Goal: Task Accomplishment & Management: Complete application form

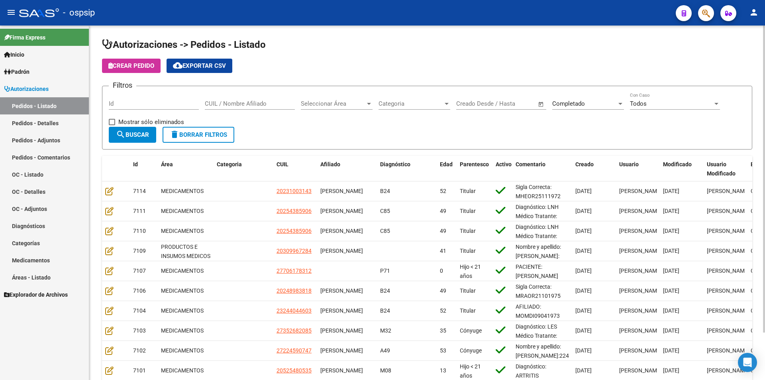
click at [128, 105] on input "Id" at bounding box center [154, 103] width 90 height 7
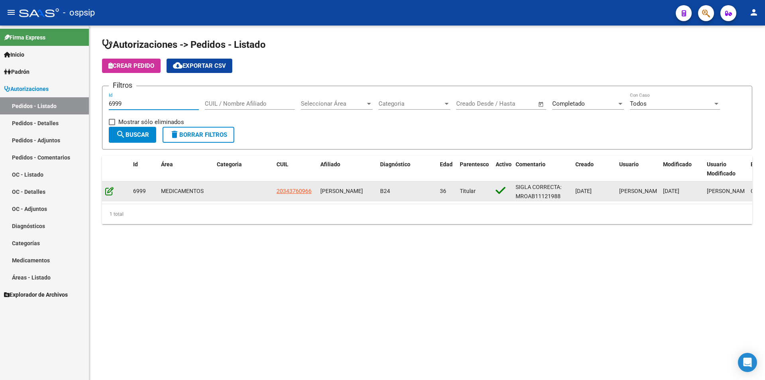
type input "6999"
click at [108, 194] on icon at bounding box center [109, 190] width 8 height 9
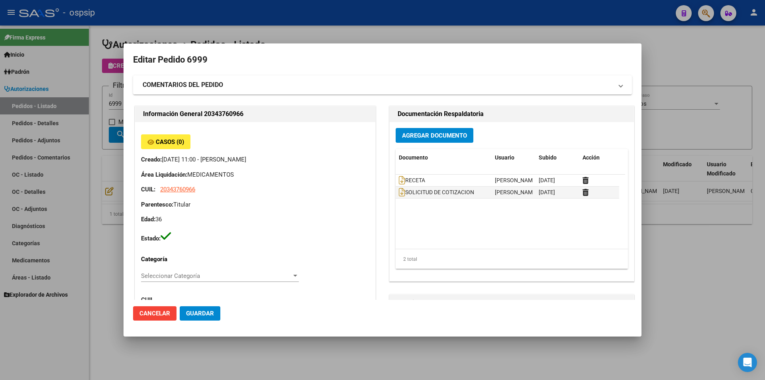
type input "[GEOGRAPHIC_DATA], [PERSON_NAME][STREET_ADDRESS][PERSON_NAME], Piso: 0, Departa…"
click at [440, 136] on span "Agregar Documento" at bounding box center [434, 135] width 65 height 7
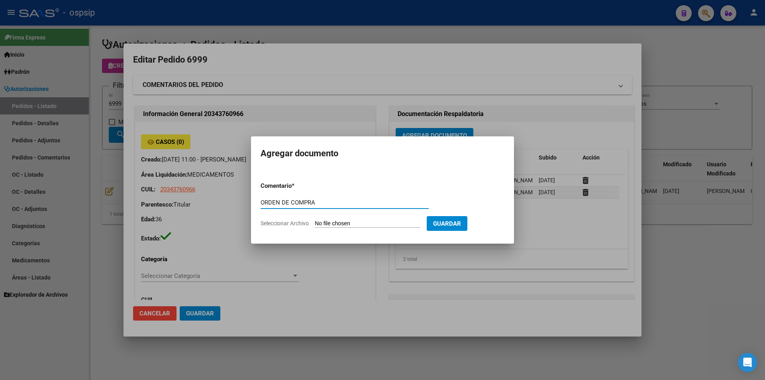
type input "ORDEN DE COMPRA"
type input "C:\fakepath\MASTER FAR OC 6999.pdf"
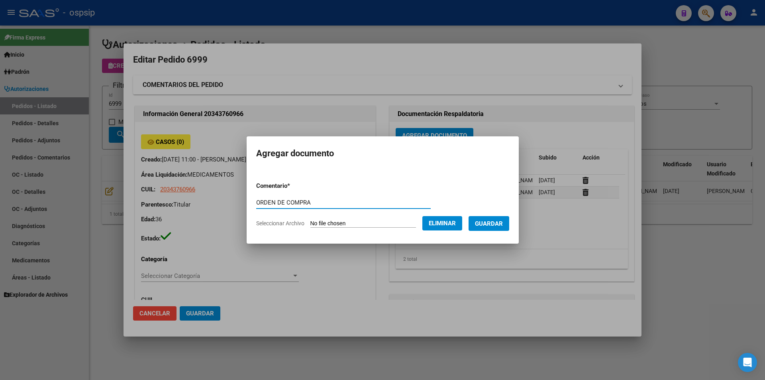
click at [501, 223] on span "Guardar" at bounding box center [489, 223] width 28 height 7
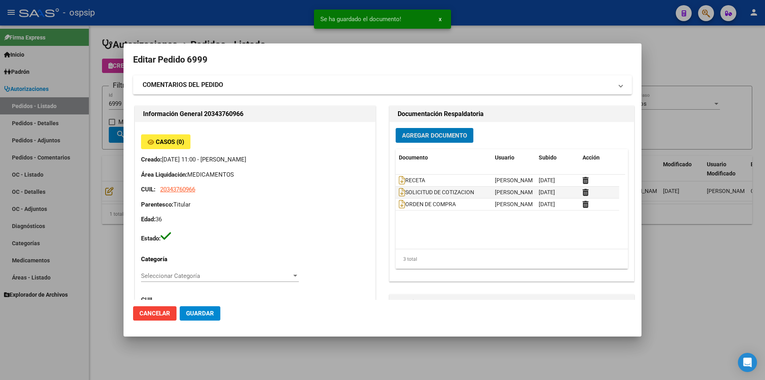
click at [74, 90] on div at bounding box center [382, 190] width 765 height 380
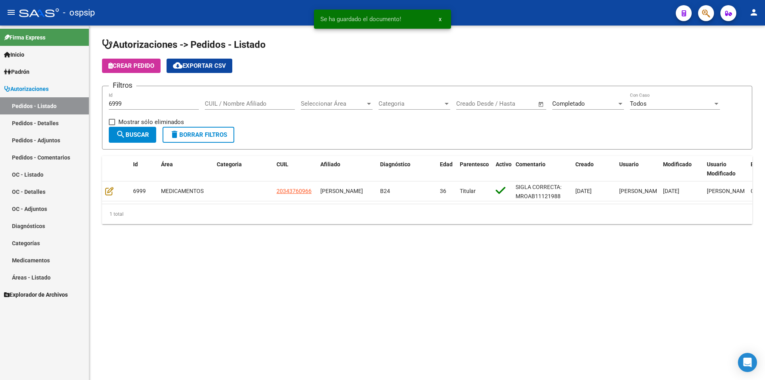
click at [149, 107] on div "6999 Id" at bounding box center [154, 100] width 90 height 17
type input "7001"
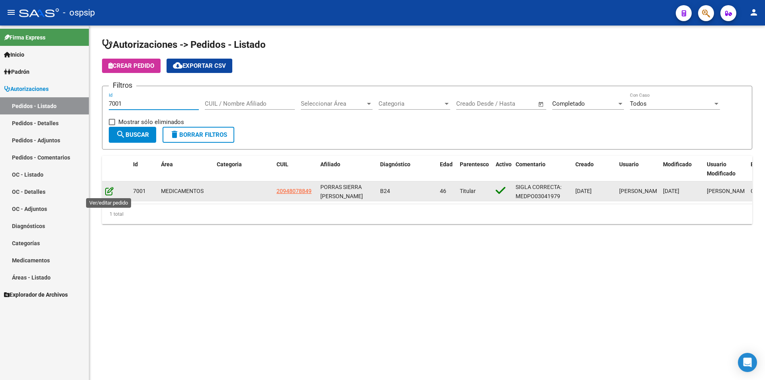
click at [112, 192] on icon at bounding box center [109, 190] width 8 height 9
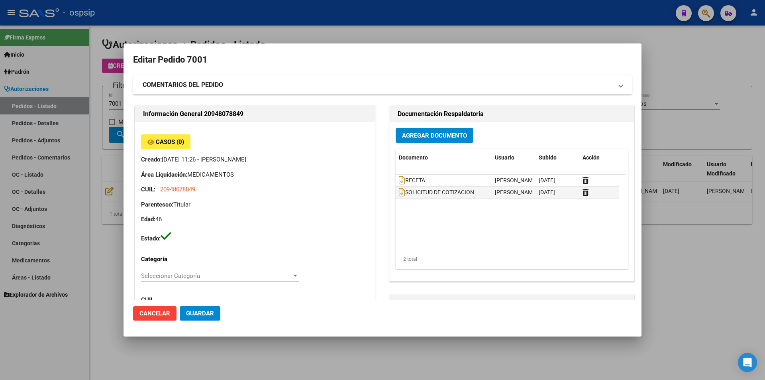
type input "Capital Federal, CABA, INDEPENDENCIA 1820, Departamento: 2"
click at [453, 139] on span "Agregar Documento" at bounding box center [434, 135] width 65 height 7
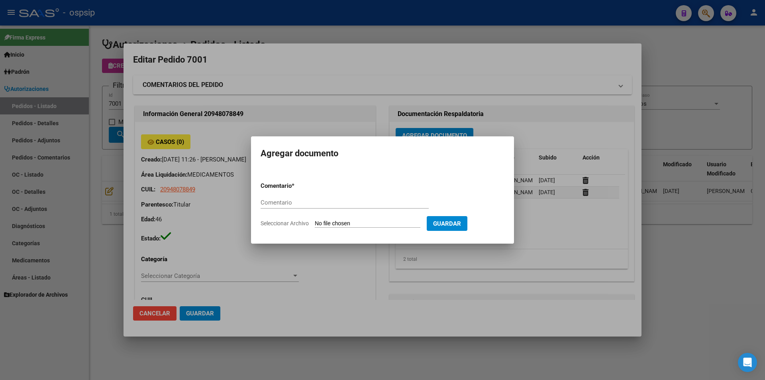
paste input "O"
click at [351, 204] on input "Comentario" at bounding box center [345, 202] width 168 height 7
type input "ORDEN DE COMPRA"
click at [339, 224] on input "Seleccionar Archivo" at bounding box center [368, 224] width 106 height 8
type input "C:\fakepath\MASTER FAR OC 7001.pdf"
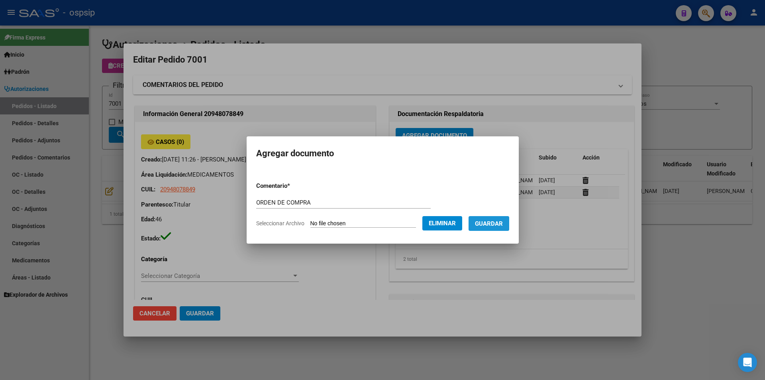
click at [502, 228] on button "Guardar" at bounding box center [488, 223] width 41 height 15
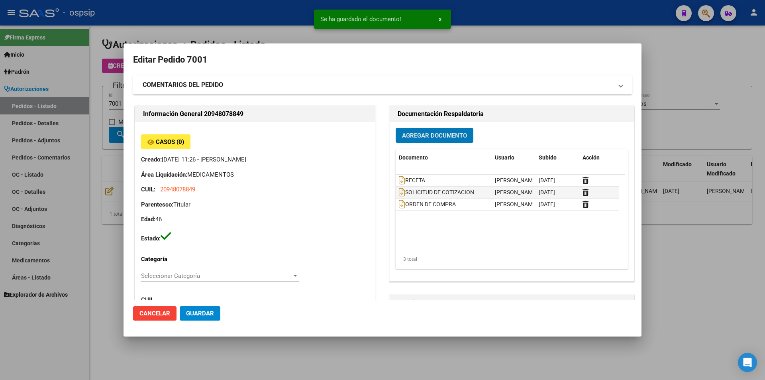
drag, startPoint x: 77, startPoint y: 108, endPoint x: 90, endPoint y: 106, distance: 13.7
click at [84, 107] on div at bounding box center [382, 190] width 765 height 380
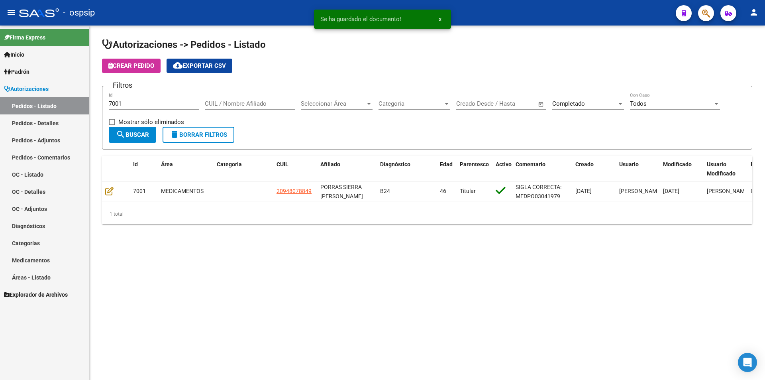
click at [136, 106] on input "7001" at bounding box center [154, 103] width 90 height 7
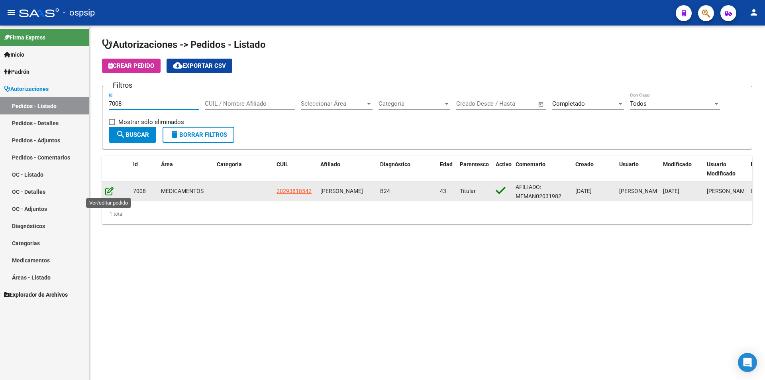
type input "7008"
click at [110, 190] on icon at bounding box center [109, 190] width 8 height 9
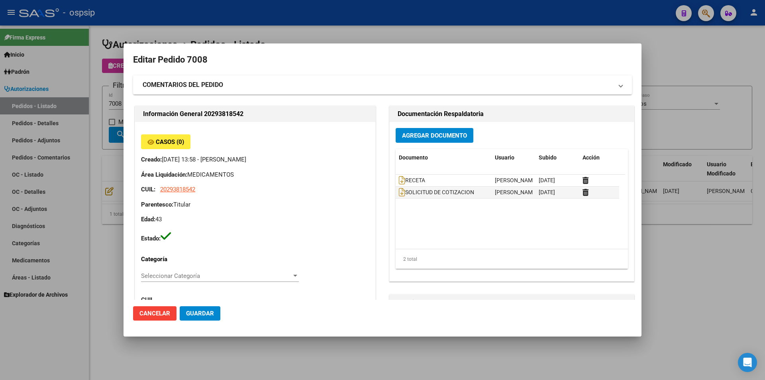
type input "[PERSON_NAME]"
type input "Buenos Aires, [PERSON_NAME] 6122, Piso: PB, Departamento: C"
click at [427, 140] on button "Agregar Documento" at bounding box center [435, 135] width 78 height 15
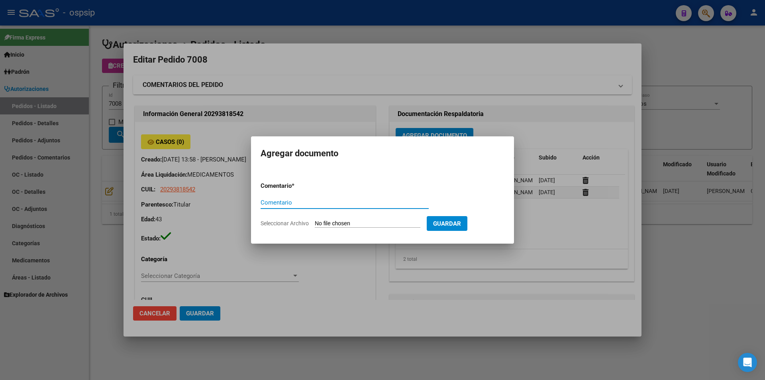
paste input "ORDEN DE COMPRA"
type input "ORDEN DE COMPRA"
click at [324, 225] on input "Seleccionar Archivo" at bounding box center [368, 224] width 106 height 8
type input "C:\fakepath\MASTER FAR OC 7008.pdf"
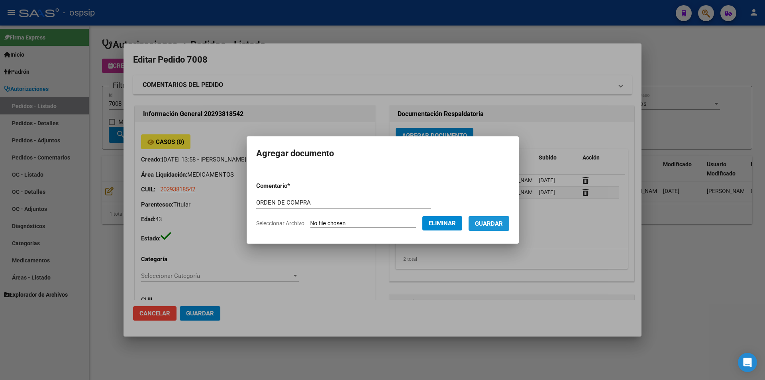
click at [484, 227] on span "Guardar" at bounding box center [489, 223] width 28 height 7
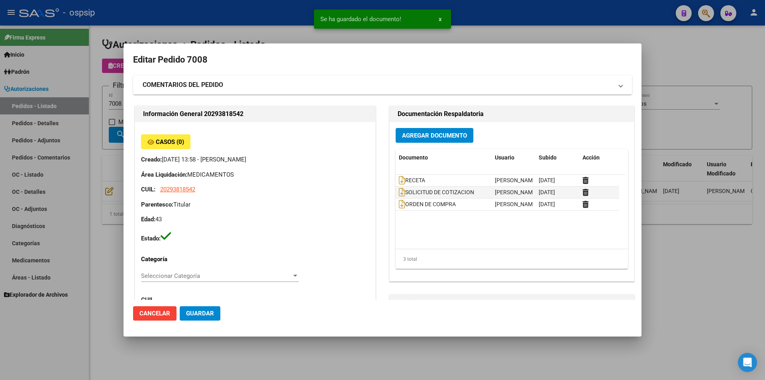
drag, startPoint x: 74, startPoint y: 102, endPoint x: 94, endPoint y: 95, distance: 21.2
click at [77, 100] on div at bounding box center [382, 190] width 765 height 380
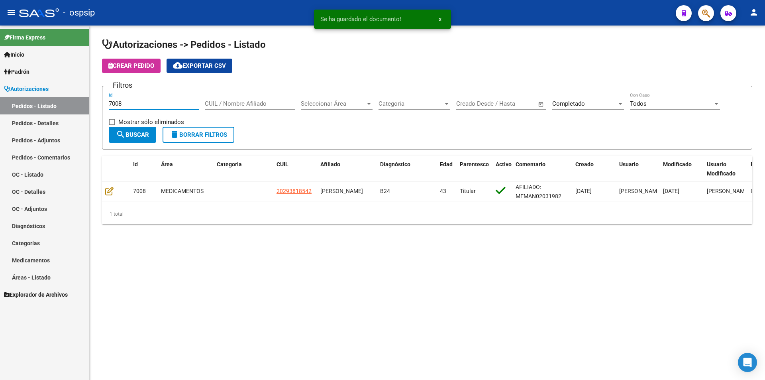
click at [130, 100] on input "7008" at bounding box center [154, 103] width 90 height 7
type input "7010"
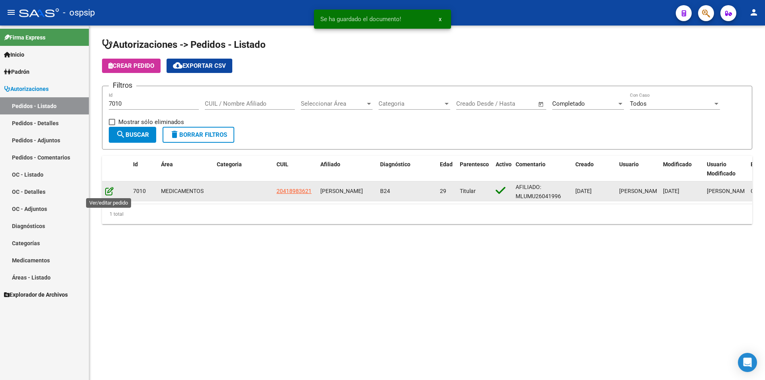
click at [113, 192] on icon at bounding box center [109, 190] width 8 height 9
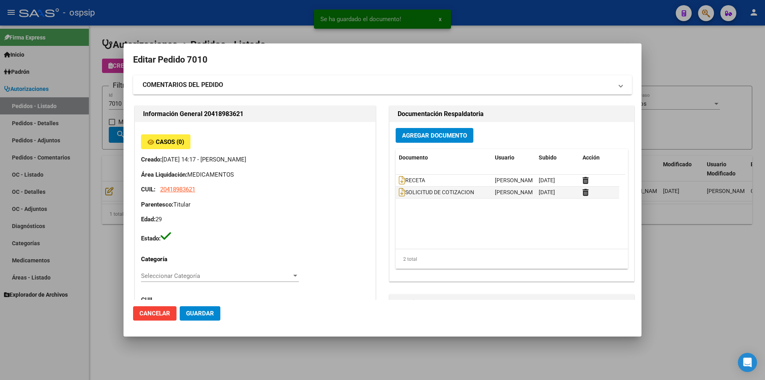
type input "[GEOGRAPHIC_DATA], [PERSON_NAME], [GEOGRAPHIC_DATA] 1420"
click at [454, 137] on span "Agregar Documento" at bounding box center [434, 135] width 65 height 7
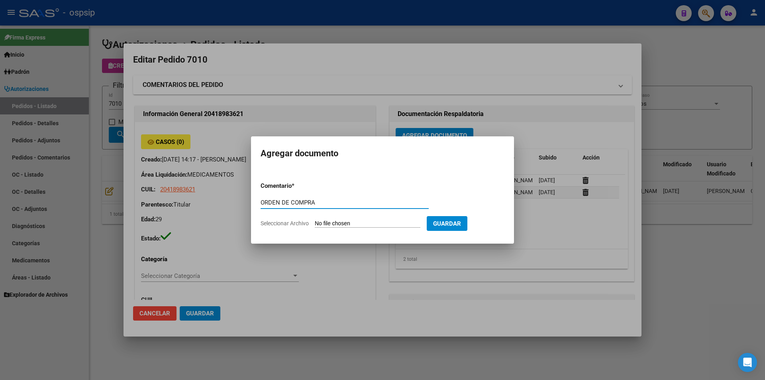
type input "ORDEN DE COMPRA"
click at [351, 222] on input "Seleccionar Archivo" at bounding box center [368, 224] width 106 height 8
type input "C:\fakepath\MASTER FAR OC 7010.pdf"
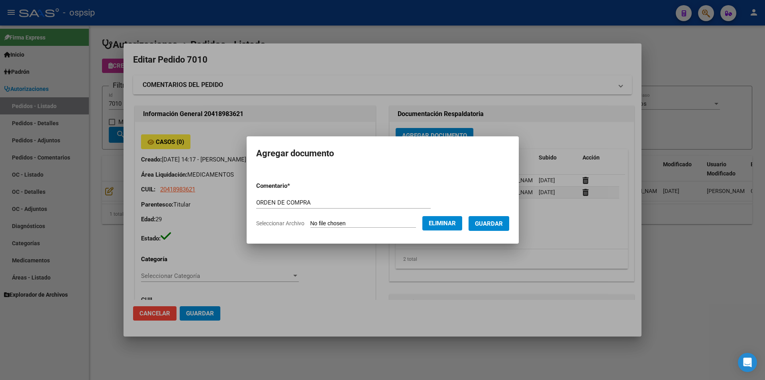
click at [491, 221] on span "Guardar" at bounding box center [489, 223] width 28 height 7
click at [51, 108] on div at bounding box center [382, 190] width 765 height 380
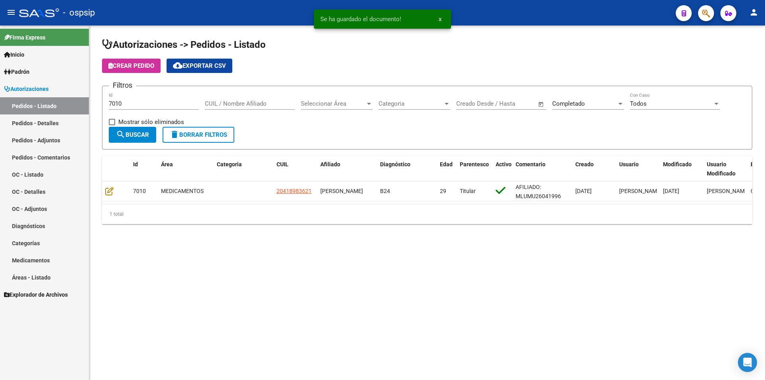
click at [164, 98] on div "7010 Id" at bounding box center [154, 100] width 90 height 17
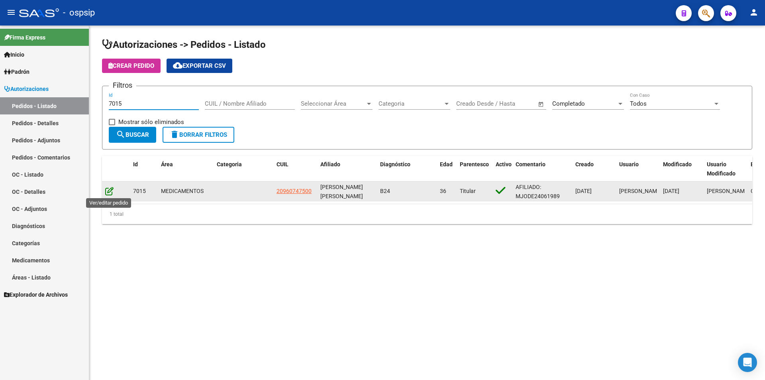
type input "7015"
click at [106, 190] on icon at bounding box center [109, 190] width 8 height 9
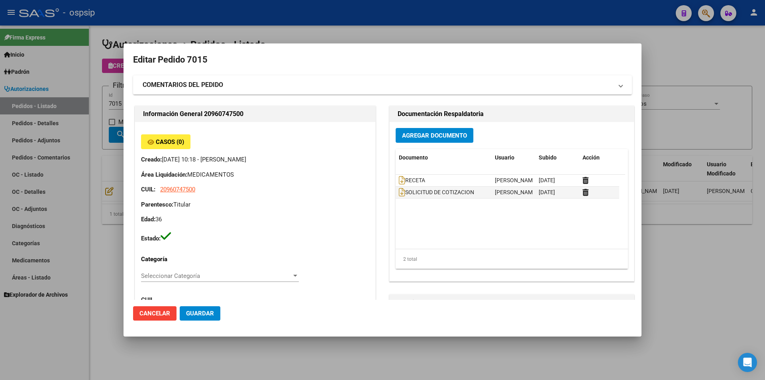
type input "Capital Federal, CABA, [PERSON_NAME] 153, Departamento: 4"
click at [414, 137] on span "Agregar Documento" at bounding box center [434, 135] width 65 height 7
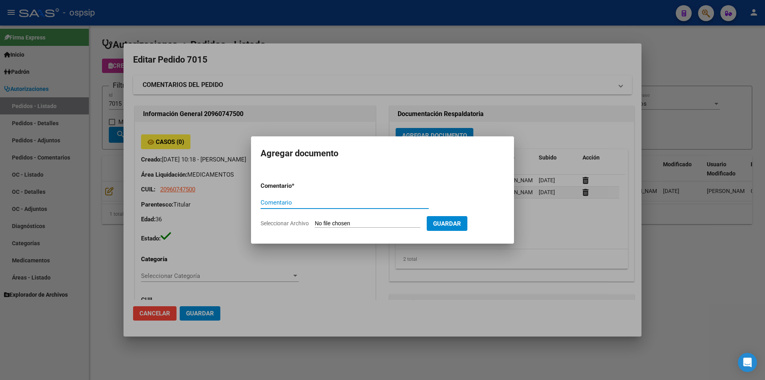
paste input "ORDEN DE COMPRA"
type input "ORDEN DE COMPRA"
click at [323, 223] on input "Seleccionar Archivo" at bounding box center [368, 224] width 106 height 8
type input "C:\fakepath\MASTER FAR OC 7015.pdf"
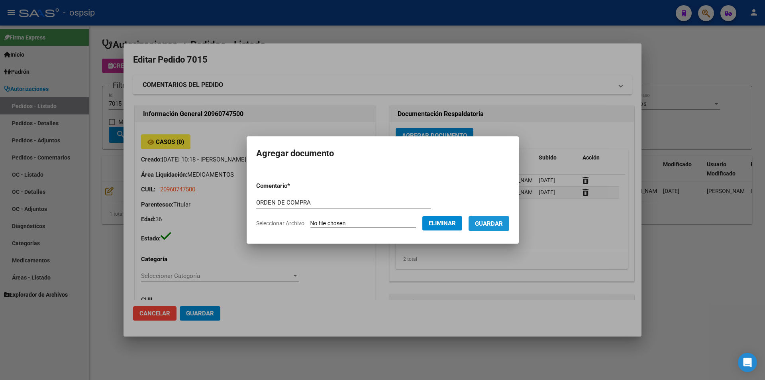
click at [504, 227] on button "Guardar" at bounding box center [488, 223] width 41 height 15
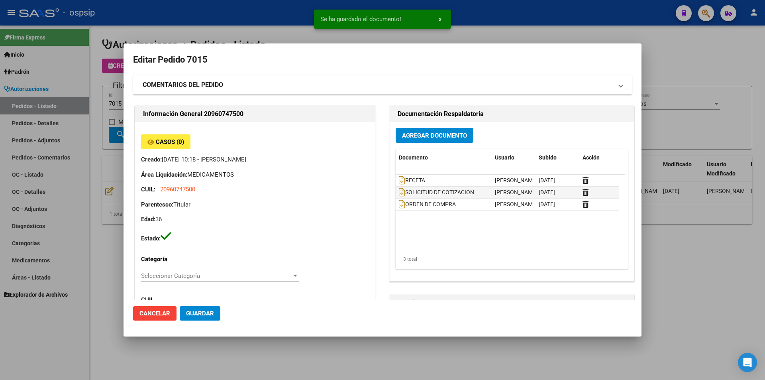
drag, startPoint x: 74, startPoint y: 192, endPoint x: 117, endPoint y: 117, distance: 86.2
click at [74, 191] on div at bounding box center [382, 190] width 765 height 380
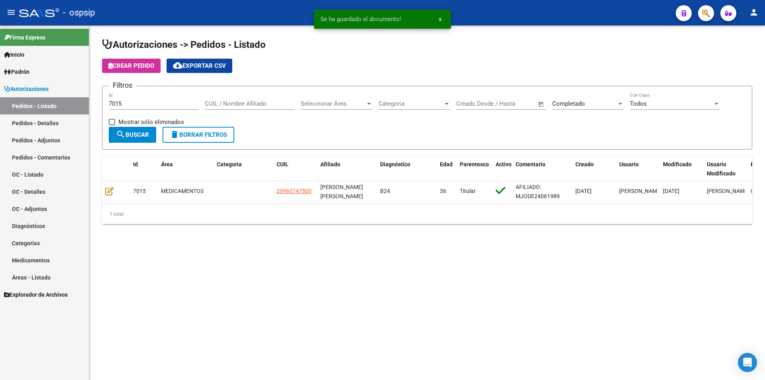
click at [142, 108] on div "7015 Id" at bounding box center [154, 100] width 90 height 17
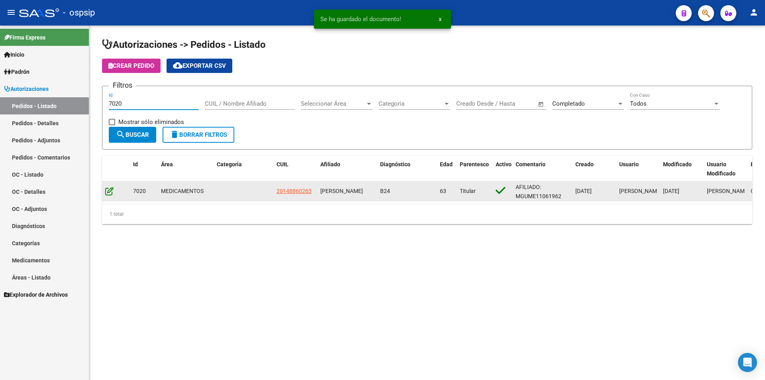
type input "7020"
click at [109, 187] on icon at bounding box center [109, 190] width 8 height 9
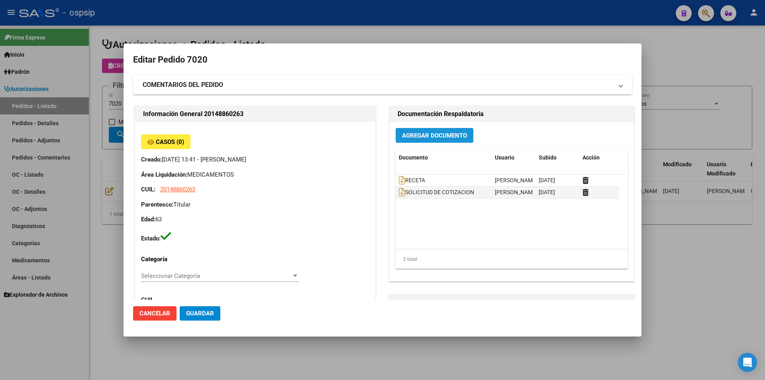
click at [453, 132] on button "Agregar Documento" at bounding box center [435, 135] width 78 height 15
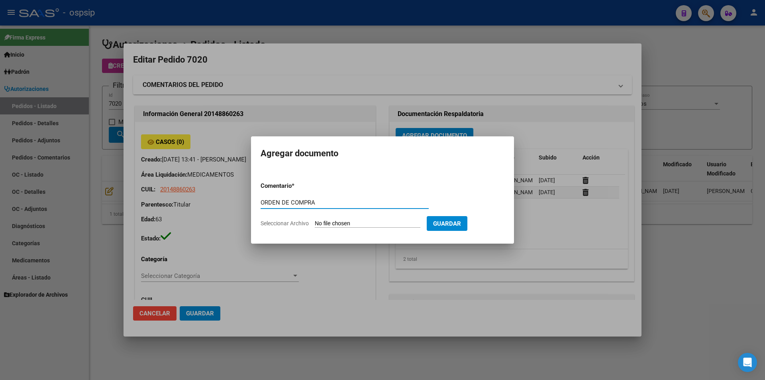
type input "ORDEN DE COMPRA"
click at [335, 221] on input "Seleccionar Archivo" at bounding box center [368, 224] width 106 height 8
type input "C:\fakepath\MASTER FAR OC 7015.pdf"
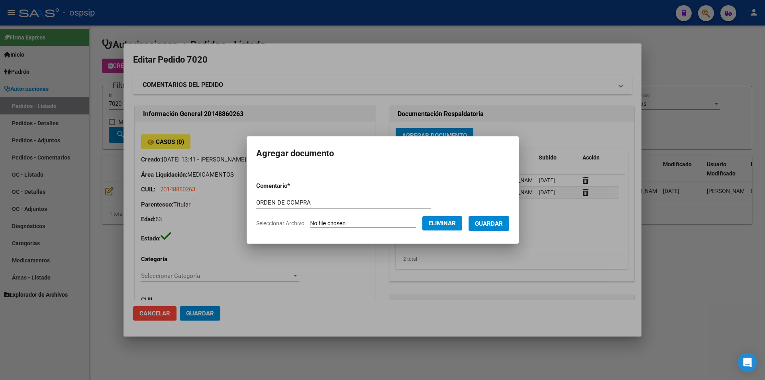
click at [368, 228] on form "Comentario * ORDEN DE COMPRA Comentario Seleccionar Archivo Eliminar Guardar" at bounding box center [382, 204] width 253 height 58
click at [456, 220] on span "Eliminar" at bounding box center [442, 223] width 27 height 7
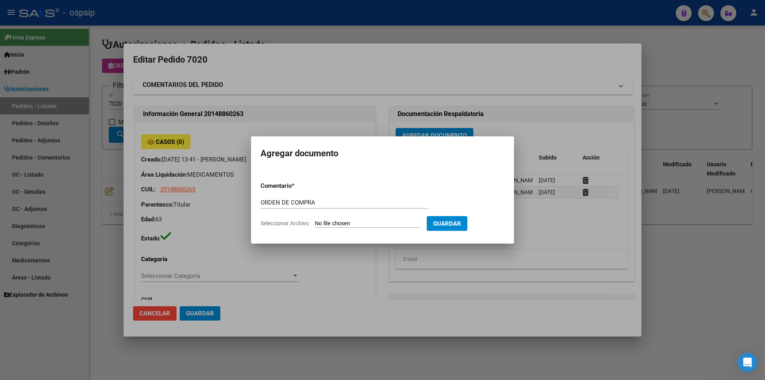
click at [345, 220] on input "Seleccionar Archivo" at bounding box center [368, 224] width 106 height 8
type input "C:\fakepath\MASTER FAR OC 7020.pdf"
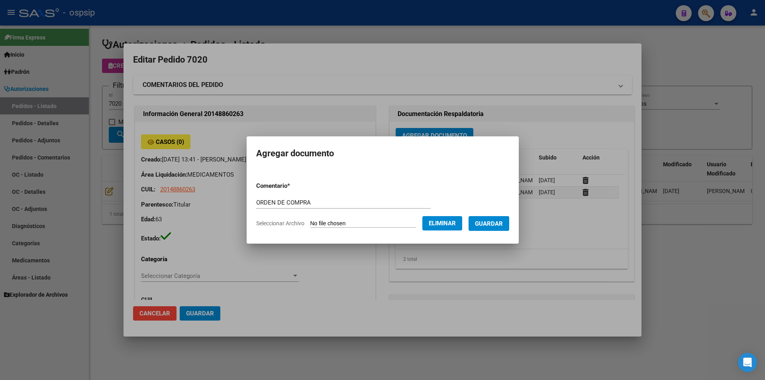
click at [491, 222] on span "Guardar" at bounding box center [489, 223] width 28 height 7
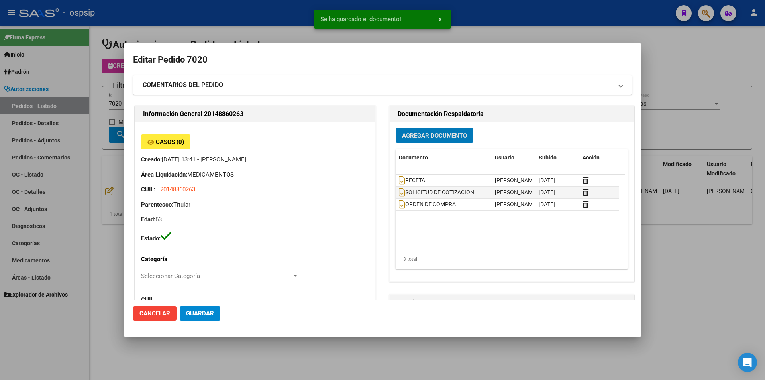
click at [109, 127] on div at bounding box center [382, 190] width 765 height 380
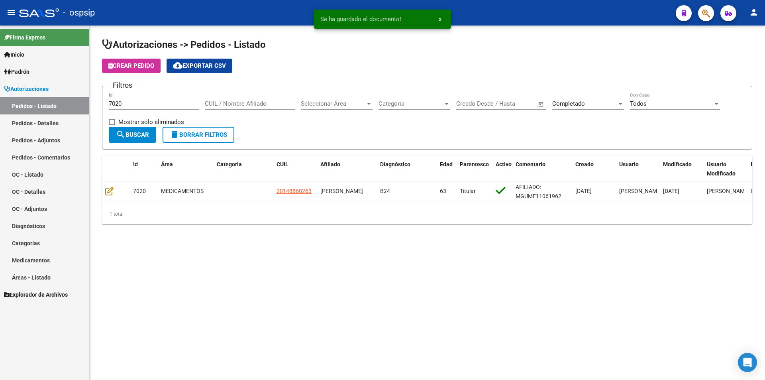
click at [130, 107] on div "7020 Id" at bounding box center [154, 100] width 90 height 17
type input "7022"
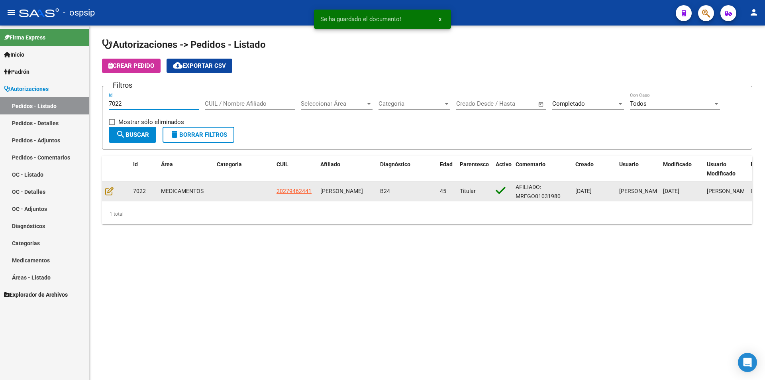
click at [102, 191] on div "Autorizaciones -> Pedidos - Listado Crear Pedido cloud_download Exportar CSV Fi…" at bounding box center [427, 137] width 676 height 224
click at [107, 190] on icon at bounding box center [109, 190] width 8 height 9
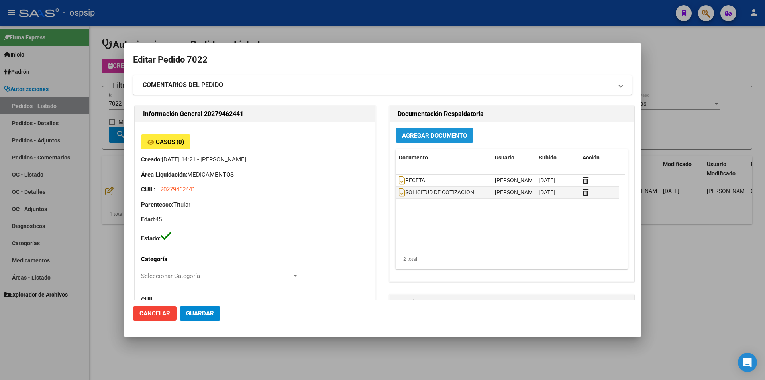
click at [423, 131] on span "Agregar Documento" at bounding box center [434, 134] width 65 height 7
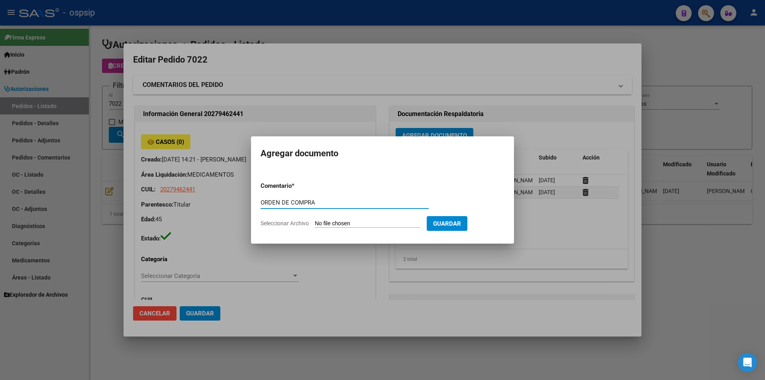
type input "ORDEN DE COMPRA"
click at [323, 223] on input "Seleccionar Archivo" at bounding box center [368, 224] width 106 height 8
type input "C:\fakepath\MASTER FAR OC 7022.pdf"
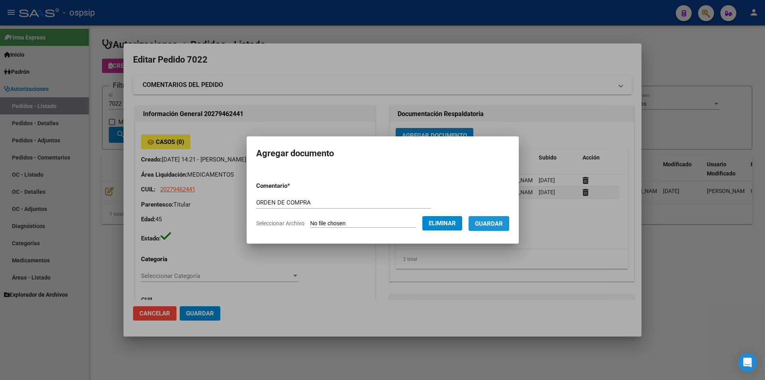
click at [499, 225] on span "Guardar" at bounding box center [489, 223] width 28 height 7
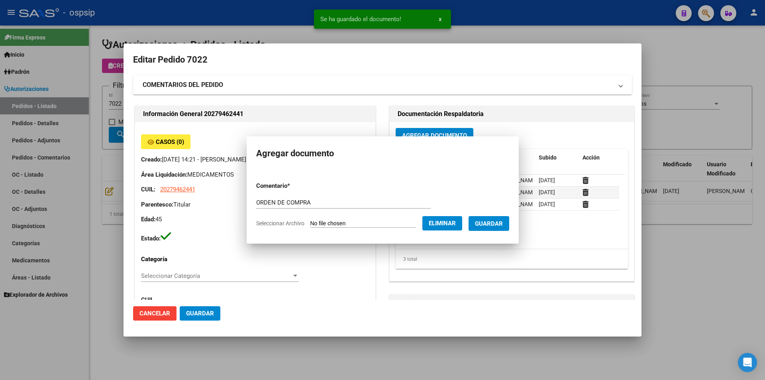
click at [119, 147] on div at bounding box center [382, 190] width 765 height 380
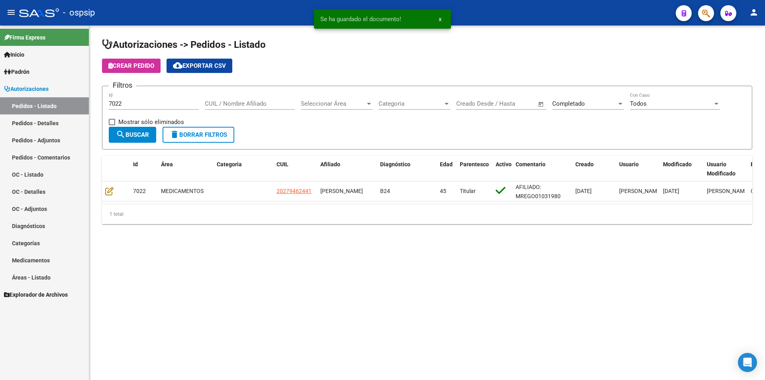
click at [125, 99] on div "7022 Id" at bounding box center [154, 100] width 90 height 17
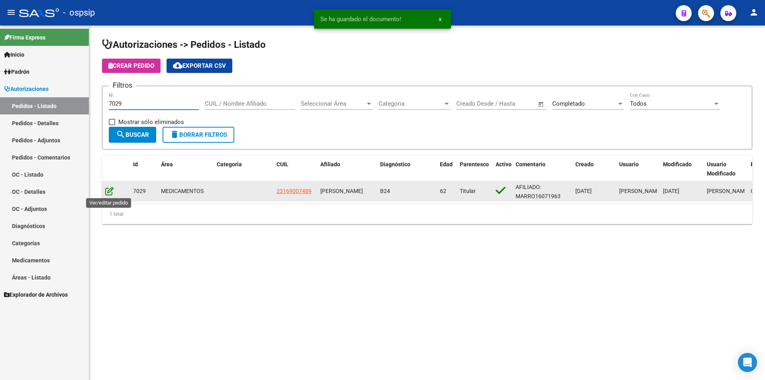
type input "7029"
click at [112, 188] on icon at bounding box center [109, 190] width 8 height 9
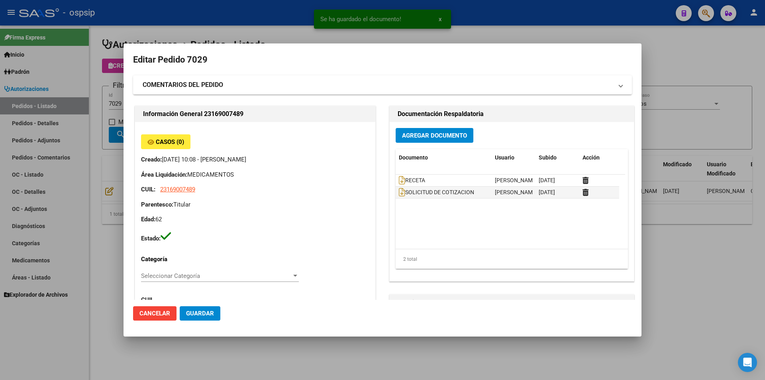
type input "[GEOGRAPHIC_DATA], [PERSON_NAME][STREET_ADDRESS]"
click at [439, 139] on button "Agregar Documento" at bounding box center [435, 135] width 78 height 15
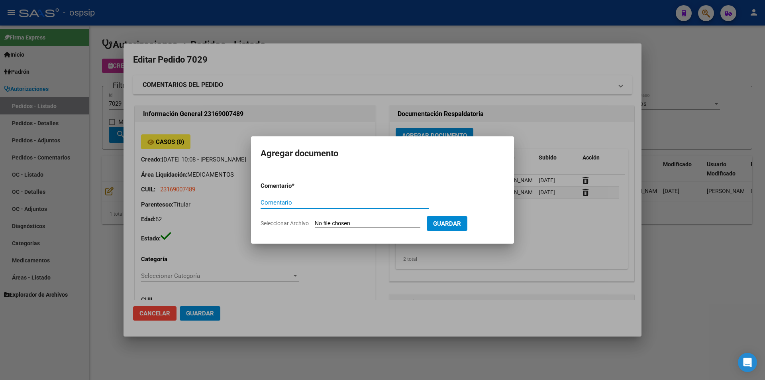
paste input "ORDEN DE COMPRA"
type input "ORDEN DE COMPRA"
click at [349, 221] on input "Seleccionar Archivo" at bounding box center [368, 224] width 106 height 8
type input "C:\fakepath\MASTER FAR OC 7029.pdf"
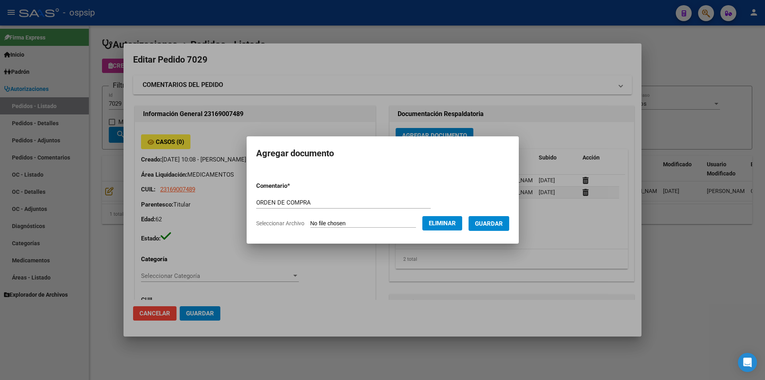
click at [503, 224] on span "Guardar" at bounding box center [489, 223] width 28 height 7
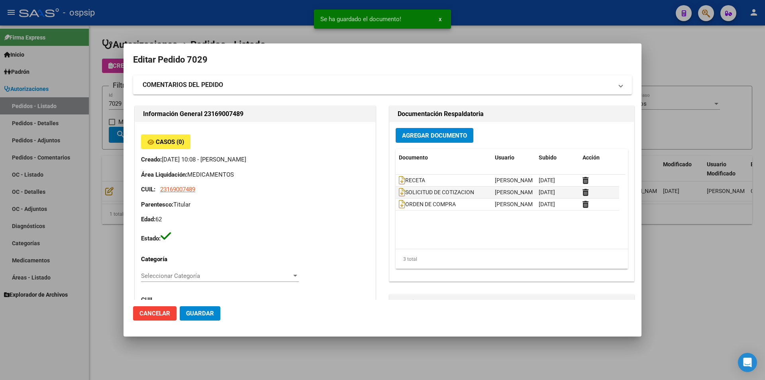
click at [105, 88] on div at bounding box center [382, 190] width 765 height 380
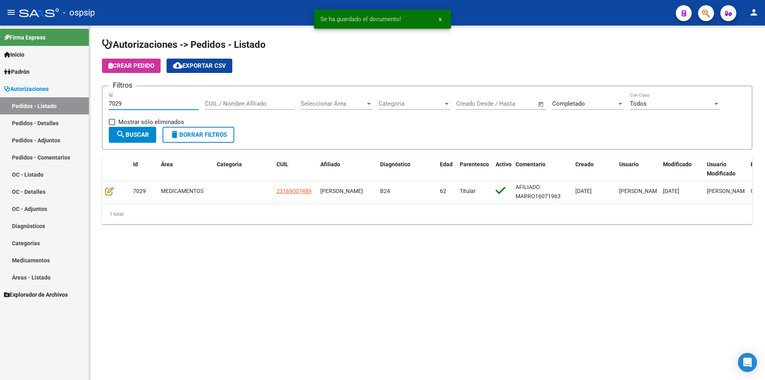
drag, startPoint x: 131, startPoint y: 106, endPoint x: 116, endPoint y: 108, distance: 15.2
click at [116, 108] on div "7029 Id" at bounding box center [154, 100] width 90 height 17
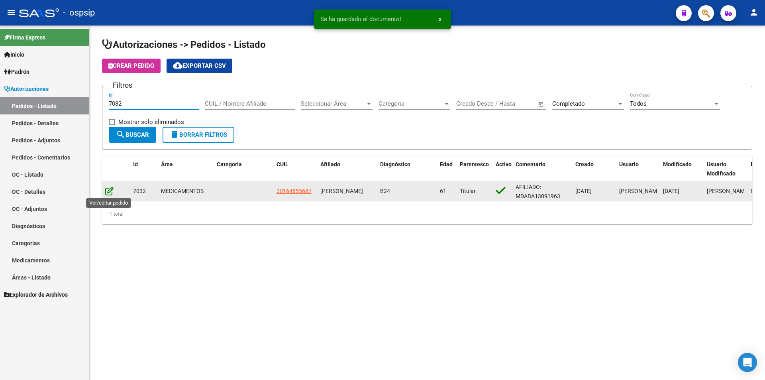
type input "7032"
click at [106, 193] on icon at bounding box center [109, 190] width 8 height 9
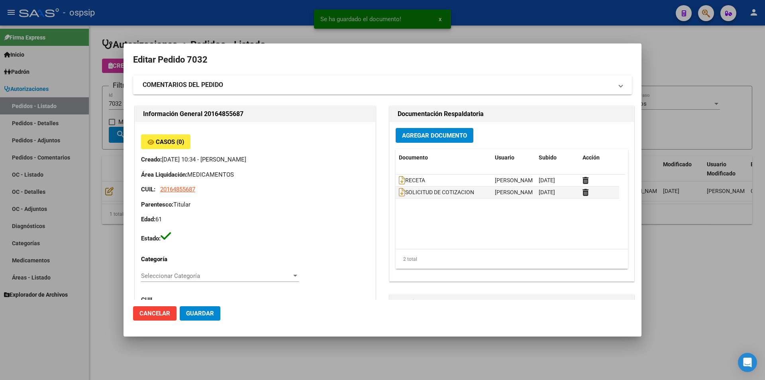
type input "[GEOGRAPHIC_DATA], SARANDI, BARADERO 3776"
click at [468, 123] on div "Agregar Documento Documento Usuario Subido Acción RECETA [PERSON_NAME] [DATE] S…" at bounding box center [512, 201] width 244 height 159
click at [462, 134] on span "Agregar Documento" at bounding box center [434, 135] width 65 height 7
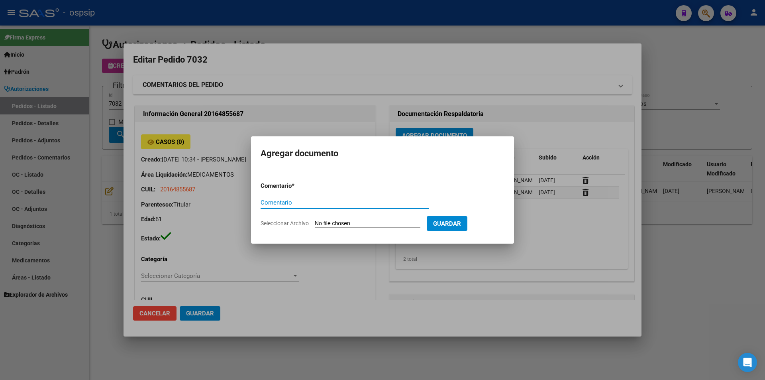
paste input "ORDEN DE COMPRA"
type input "ORDEN DE COMPRA"
click at [366, 220] on input "Seleccionar Archivo" at bounding box center [368, 224] width 106 height 8
type input "C:\fakepath\MASTER FAR OC 7032.pdf"
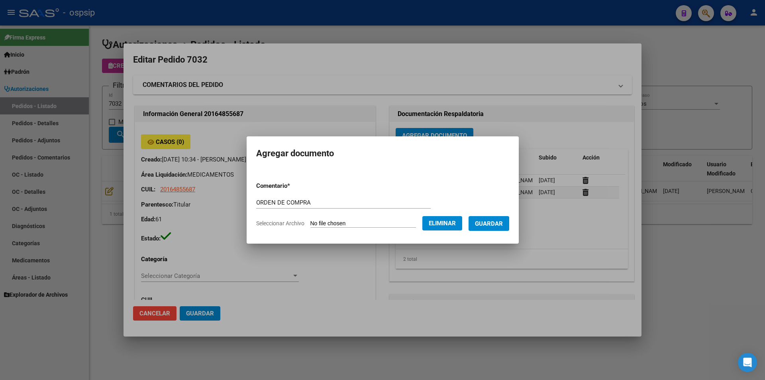
click at [496, 220] on span "Guardar" at bounding box center [489, 223] width 28 height 7
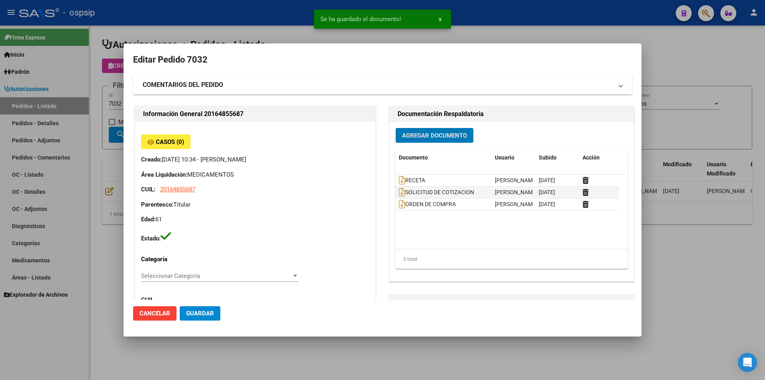
click at [84, 117] on div at bounding box center [382, 190] width 765 height 380
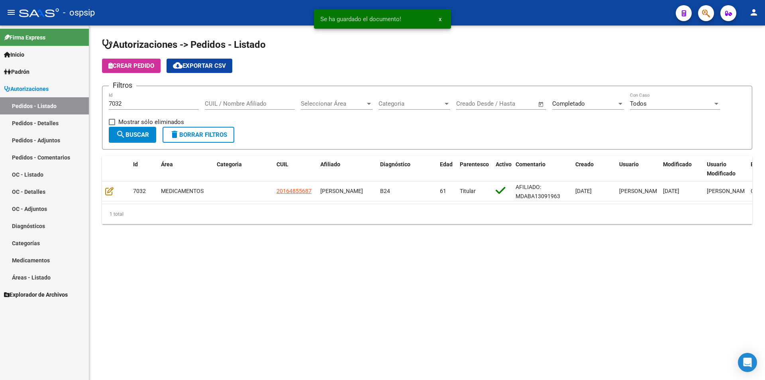
click at [132, 106] on input "7032" at bounding box center [154, 103] width 90 height 7
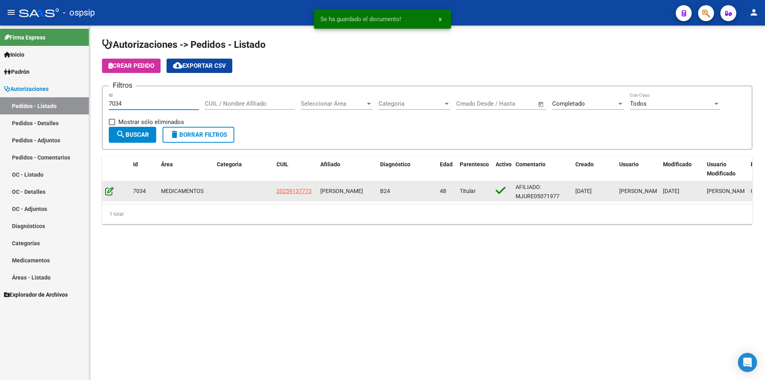
type input "7034"
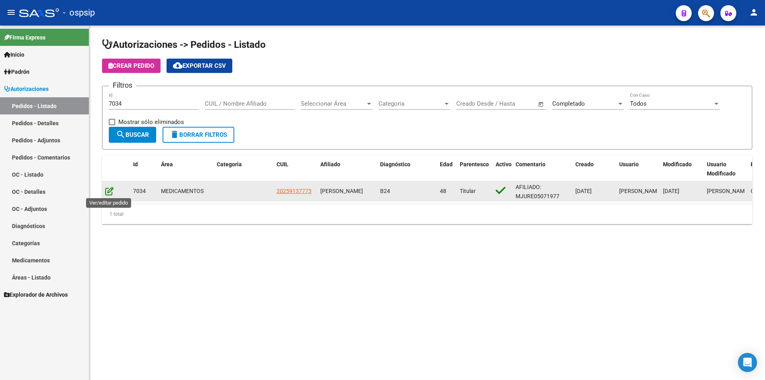
click at [113, 187] on icon at bounding box center [109, 190] width 8 height 9
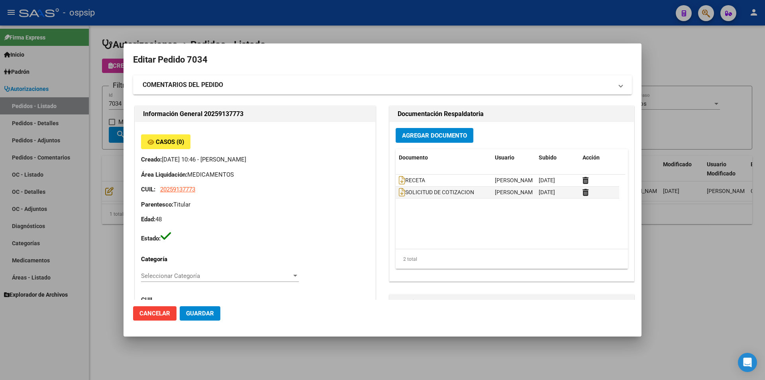
type input "[GEOGRAPHIC_DATA], [GEOGRAPHIC_DATA][PERSON_NAME], [GEOGRAPHIC_DATA] 949"
click at [452, 137] on span "Agregar Documento" at bounding box center [434, 135] width 65 height 7
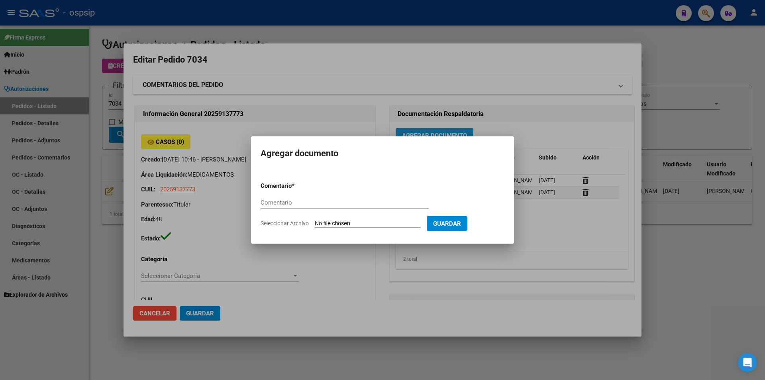
paste input "ORDEN DE COMPRA"
type input "ORDEN DE COMPRA"
click at [357, 224] on input "Seleccionar Archivo" at bounding box center [368, 224] width 106 height 8
type input "C:\fakepath\MASTER FAR OC 7034.pdf"
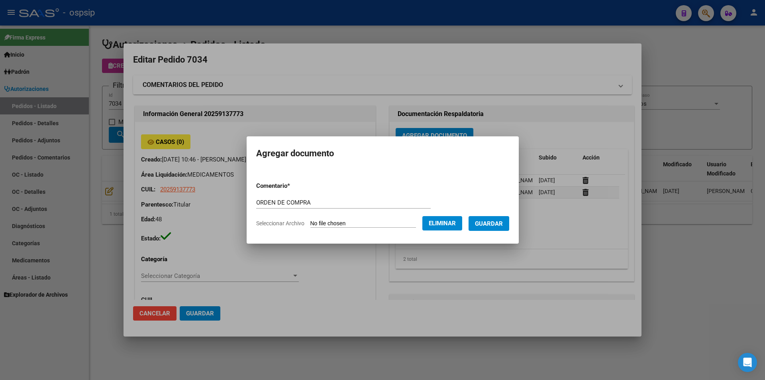
click at [494, 226] on span "Guardar" at bounding box center [489, 223] width 28 height 7
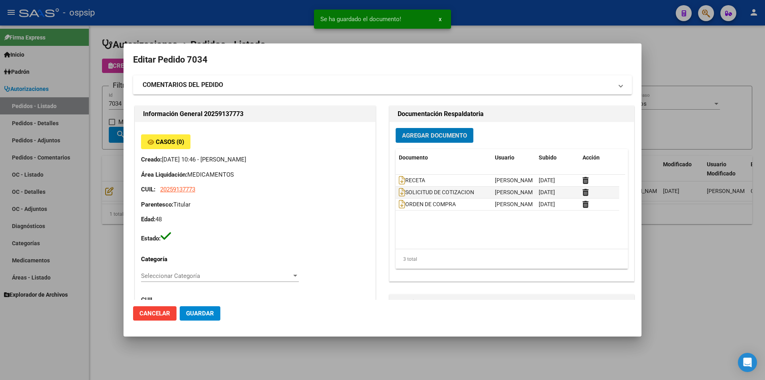
click at [127, 104] on mat-dialog-content "Editar Pedido 7034 COMENTARIOS DEL PEDIDO Escriba su comentario aquí. Enviar co…" at bounding box center [382, 176] width 518 height 247
click at [120, 102] on div at bounding box center [382, 190] width 765 height 380
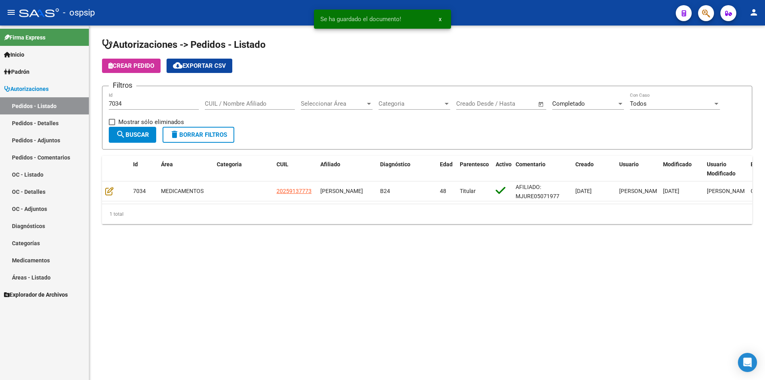
click at [128, 104] on input "7034" at bounding box center [154, 103] width 90 height 7
type input "7036"
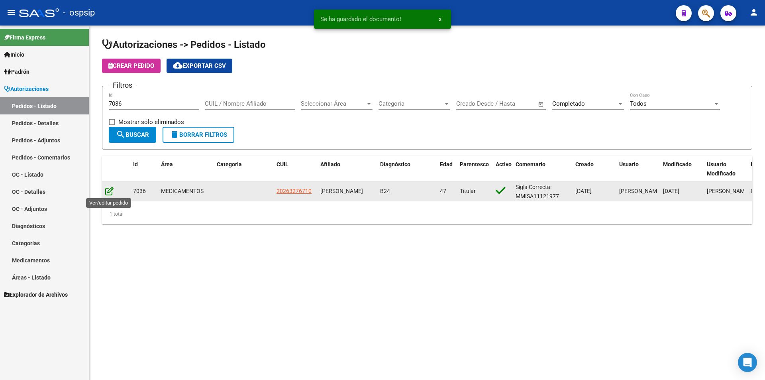
click at [111, 186] on icon at bounding box center [109, 190] width 8 height 9
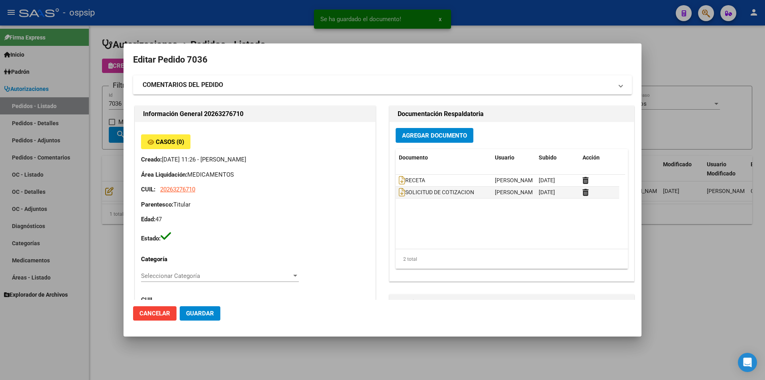
click at [455, 137] on span "Agregar Documento" at bounding box center [434, 135] width 65 height 7
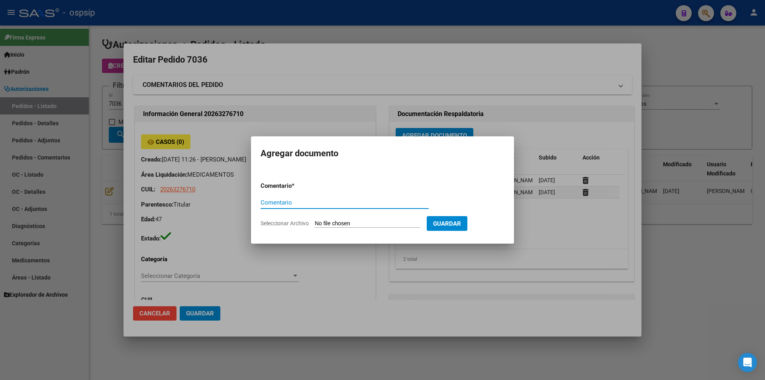
paste input "ORDEN DE COMPRA"
type input "ORDEN DE COMPRA"
click at [338, 226] on input "Seleccionar Archivo" at bounding box center [368, 224] width 106 height 8
type input "C:\fakepath\MASTER FAR OC 7036.pdf"
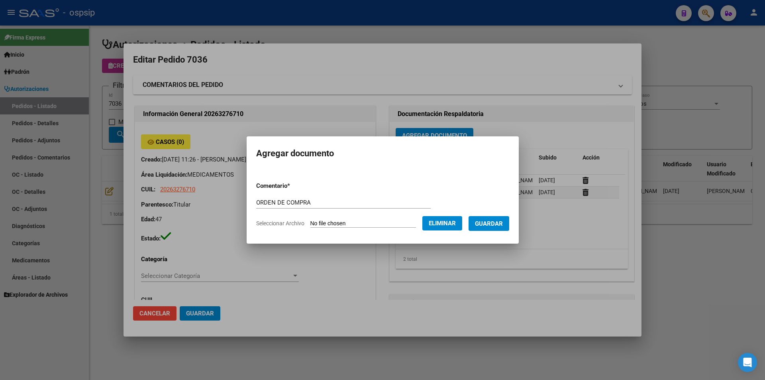
click at [503, 223] on span "Guardar" at bounding box center [489, 223] width 28 height 7
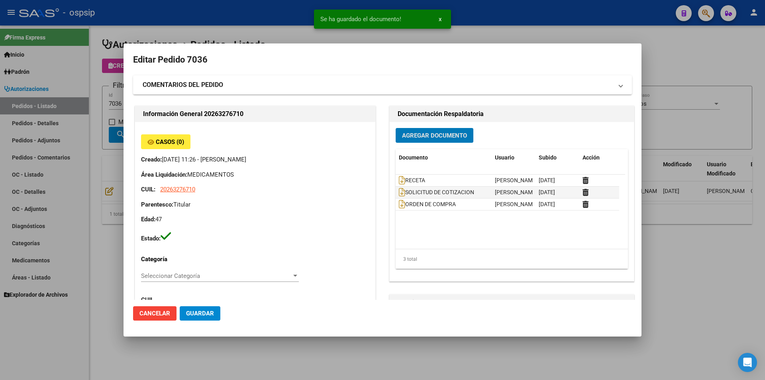
click at [66, 80] on div at bounding box center [382, 190] width 765 height 380
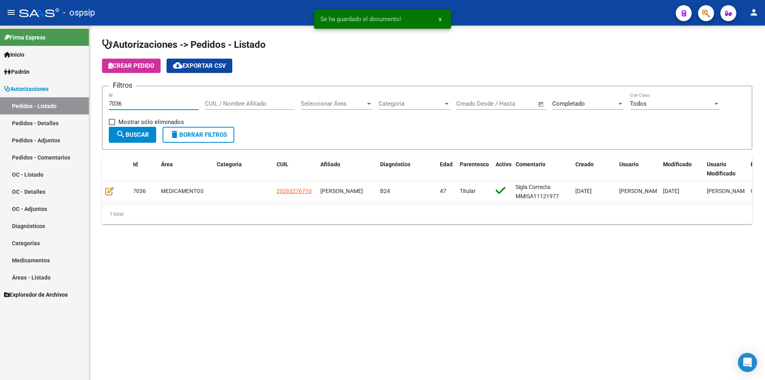
click at [142, 101] on input "7036" at bounding box center [154, 103] width 90 height 7
type input "7037"
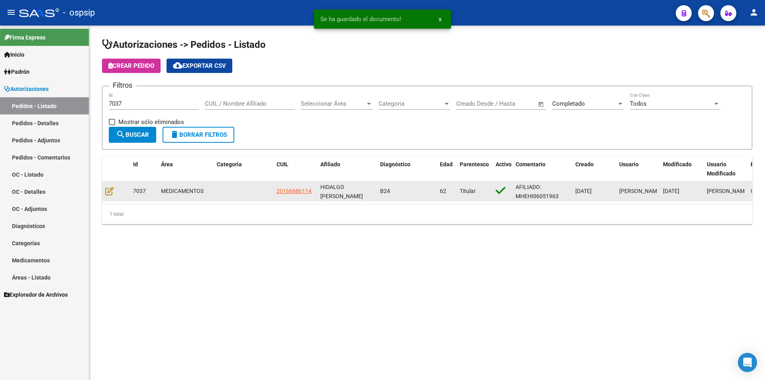
click at [105, 191] on datatable-body-cell at bounding box center [116, 191] width 28 height 20
click at [106, 190] on icon at bounding box center [109, 190] width 8 height 9
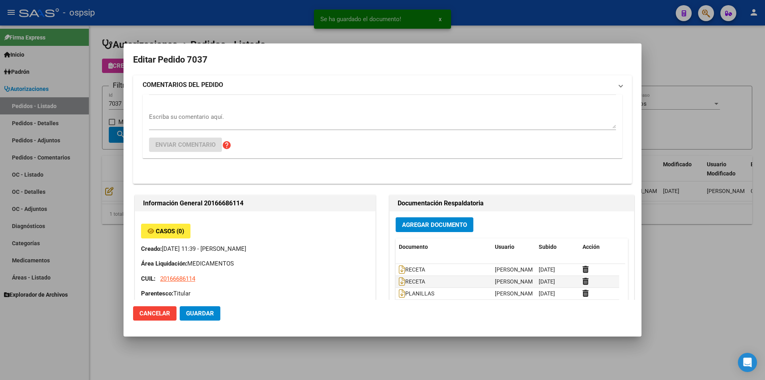
type input "[PERSON_NAME]"
type input "[GEOGRAPHIC_DATA], [PERSON_NAME] 1586"
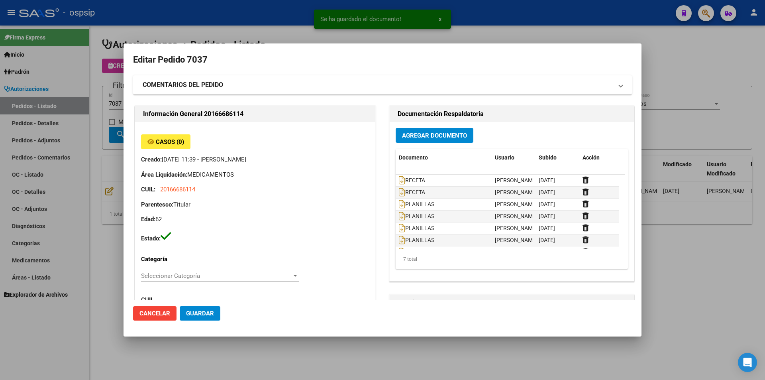
click at [408, 142] on button "Agregar Documento" at bounding box center [435, 135] width 78 height 15
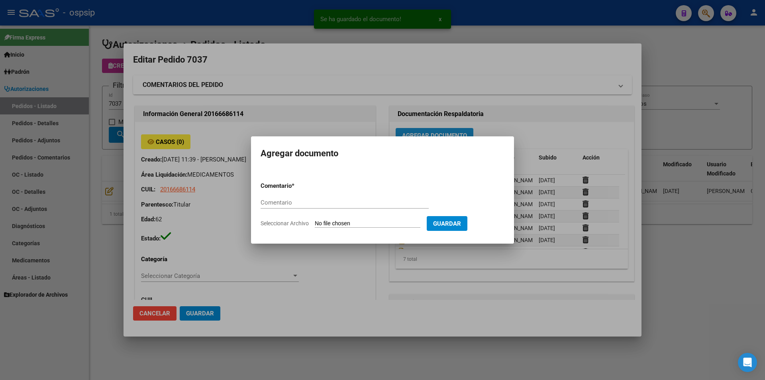
paste input "ORDEN DE COMPRA"
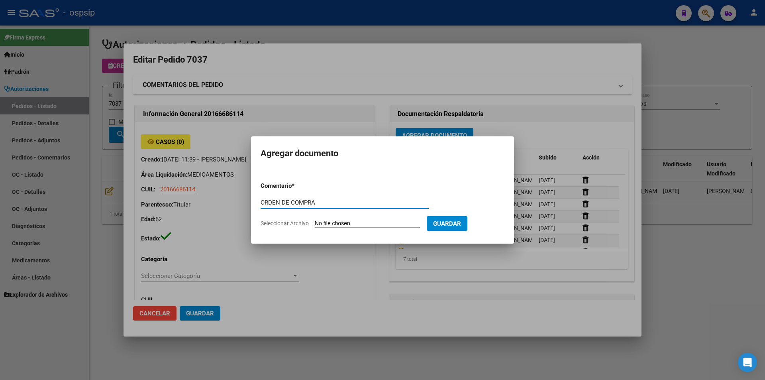
type input "ORDEN DE COMPRA"
click at [332, 224] on input "Seleccionar Archivo" at bounding box center [368, 224] width 106 height 8
type input "C:\fakepath\MASTER FAR OC 7037.pdf"
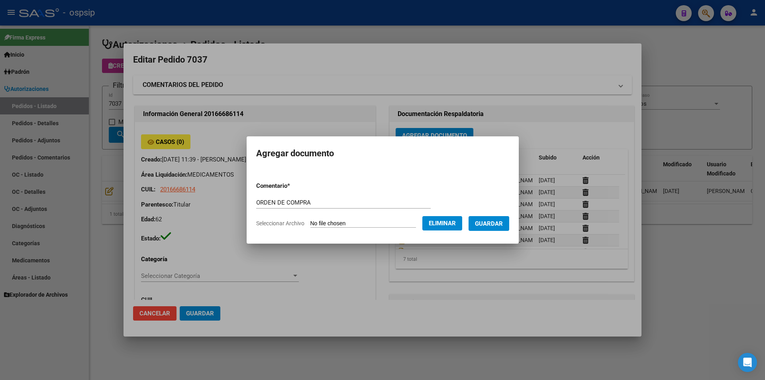
click at [503, 213] on form "Comentario * ORDEN DE COMPRA Comentario Seleccionar Archivo Eliminar Guardar" at bounding box center [382, 204] width 253 height 58
click at [497, 222] on span "Guardar" at bounding box center [489, 223] width 28 height 7
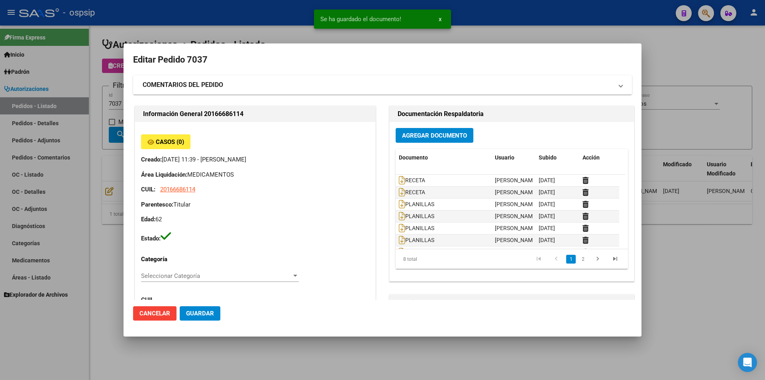
drag, startPoint x: 100, startPoint y: 102, endPoint x: 108, endPoint y: 104, distance: 7.3
click at [104, 105] on div at bounding box center [382, 190] width 765 height 380
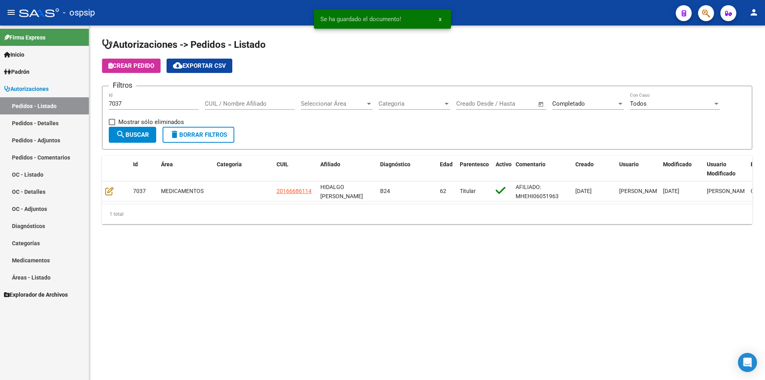
click at [123, 103] on input "7037" at bounding box center [154, 103] width 90 height 7
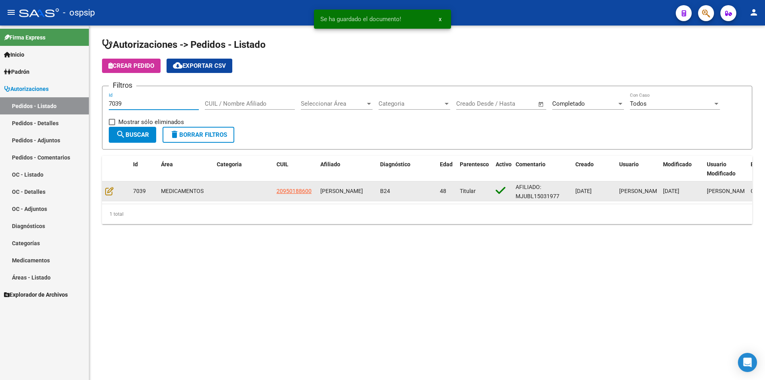
type input "7039"
click at [113, 188] on div at bounding box center [116, 190] width 22 height 9
click at [111, 188] on icon at bounding box center [109, 190] width 8 height 9
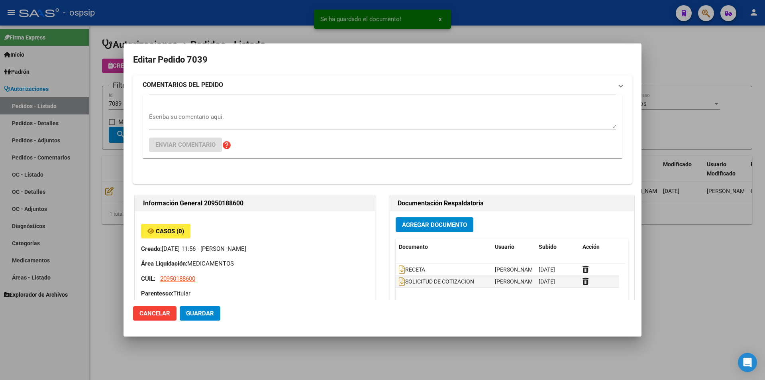
type input "Capital Federal, [STREET_ADDRESS][PERSON_NAME]"
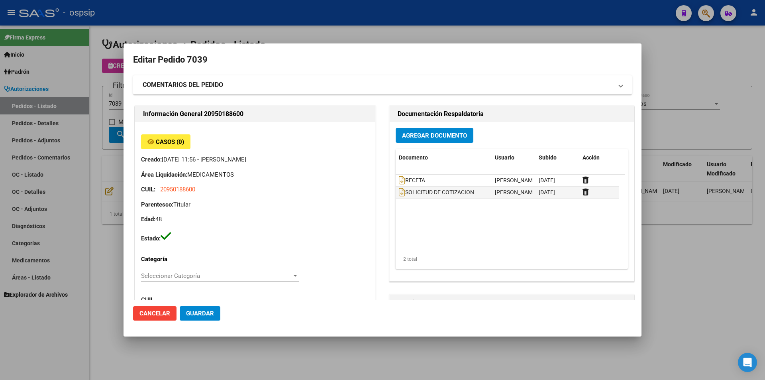
click at [458, 136] on span "Agregar Documento" at bounding box center [434, 135] width 65 height 7
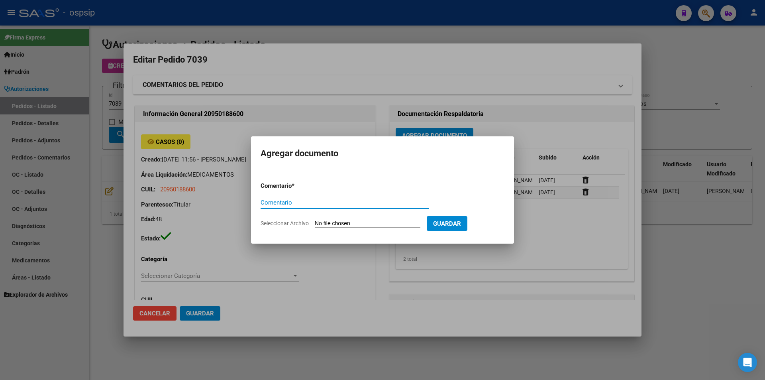
paste input "ORDEN DE COMPRA"
type input "ORDEN DE COMPRA"
click at [338, 221] on input "Seleccionar Archivo" at bounding box center [368, 224] width 106 height 8
type input "C:\fakepath\MASTER FAR OC 7039.pdf"
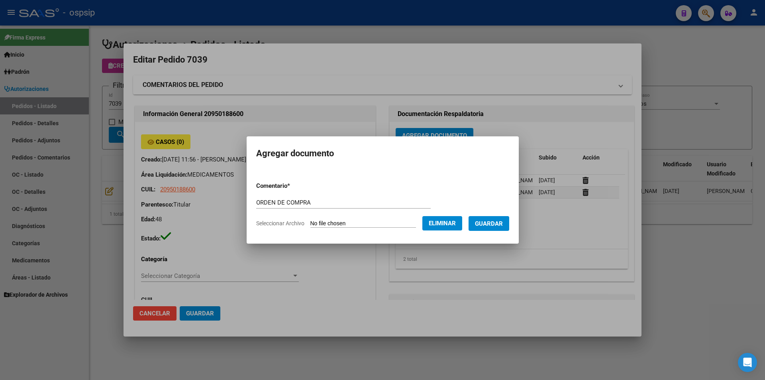
click at [503, 224] on span "Guardar" at bounding box center [489, 223] width 28 height 7
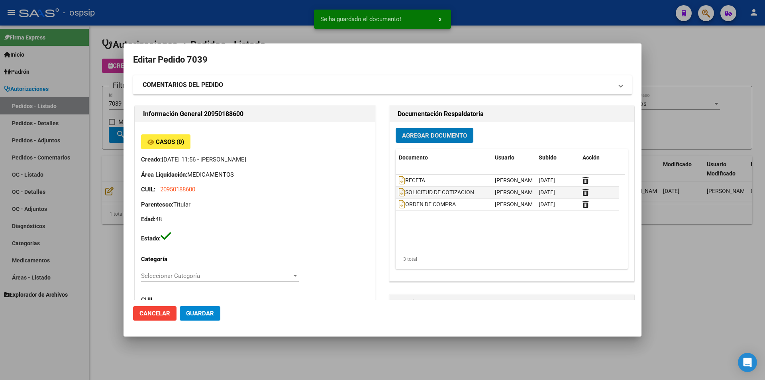
click at [104, 167] on div at bounding box center [382, 190] width 765 height 380
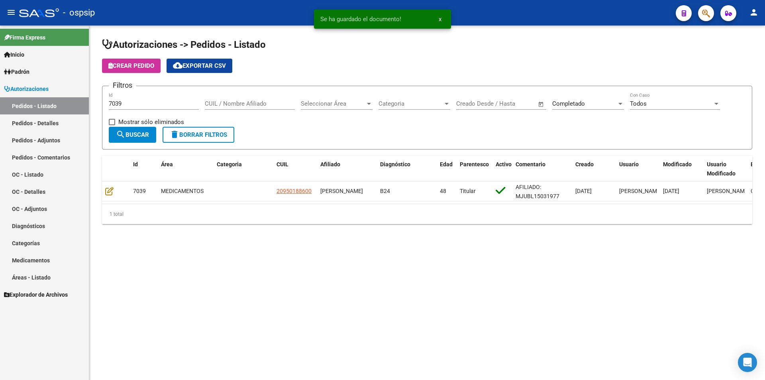
click at [135, 104] on input "7039" at bounding box center [154, 103] width 90 height 7
type input "7040"
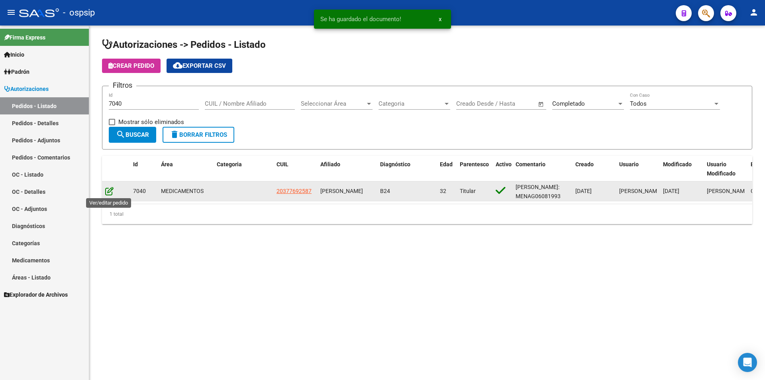
click at [110, 186] on icon at bounding box center [109, 190] width 8 height 9
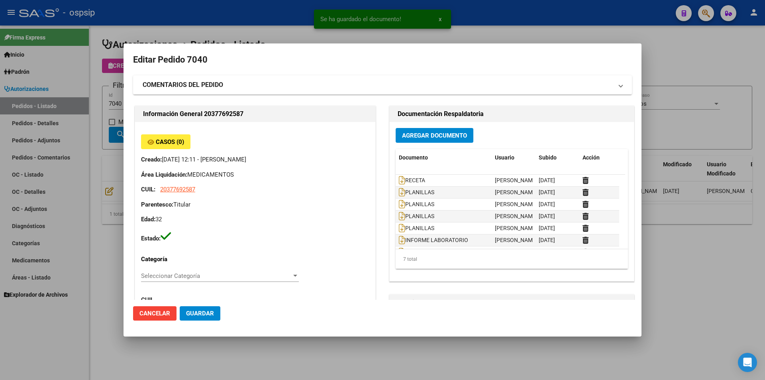
type input "[GEOGRAPHIC_DATA], [PERSON_NAME] 7070"
click at [440, 143] on div "Agregar Documento Documento Usuario Subido Acción RECETA [PERSON_NAME] [DATE] P…" at bounding box center [512, 201] width 244 height 159
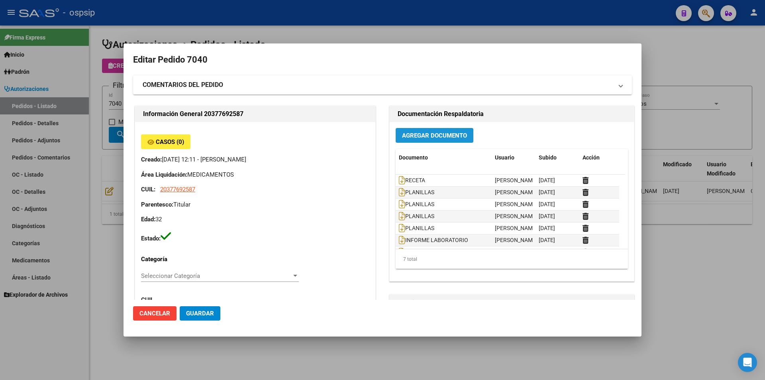
click at [426, 133] on span "Agregar Documento" at bounding box center [434, 135] width 65 height 7
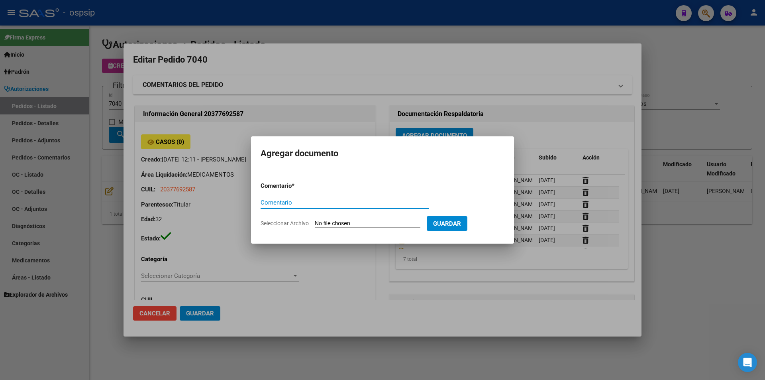
paste input "ORDEN DE COMPRA"
type input "ORDEN DE COMPRA"
click at [332, 224] on input "Seleccionar Archivo" at bounding box center [368, 224] width 106 height 8
type input "C:\fakepath\MASTER FAR OC 7040.pdf"
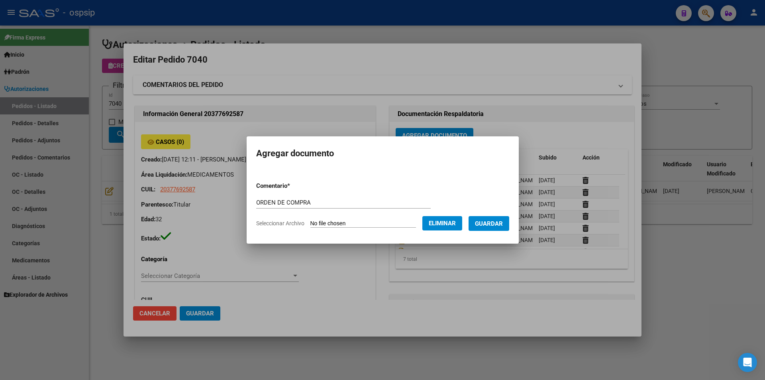
click at [501, 222] on span "Guardar" at bounding box center [489, 223] width 28 height 7
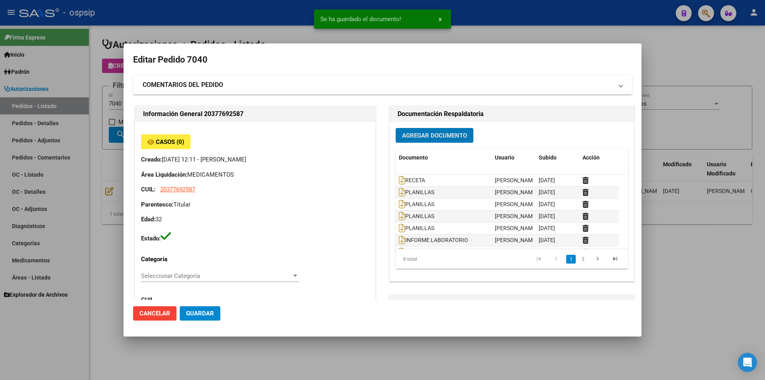
click at [116, 100] on div at bounding box center [382, 190] width 765 height 380
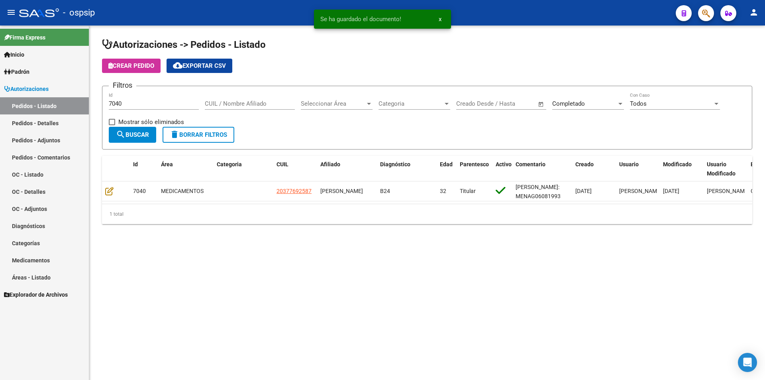
click at [126, 106] on input "7040" at bounding box center [154, 103] width 90 height 7
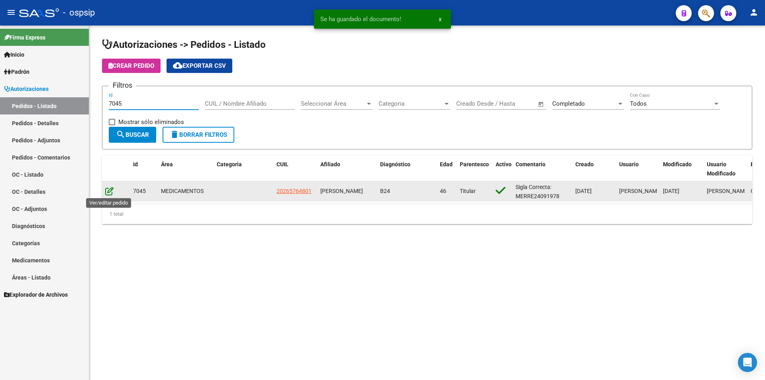
type input "7045"
click at [112, 193] on icon at bounding box center [109, 190] width 8 height 9
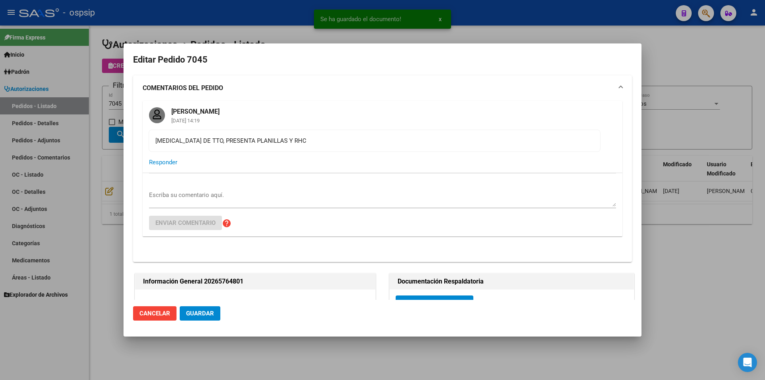
type input "Capital Federal, CABA, [PERSON_NAME] AV. 6600, Departamento: 15"
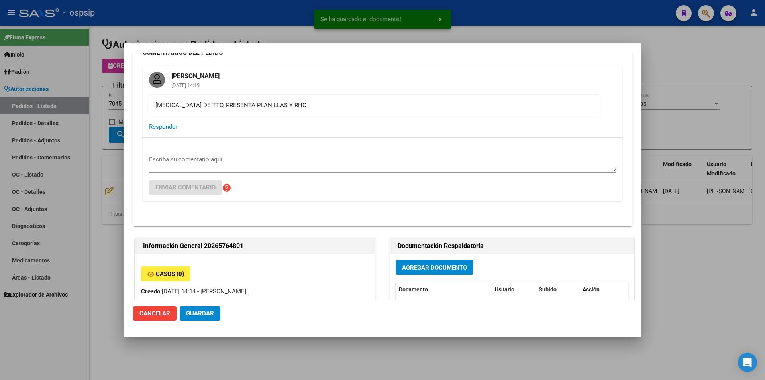
scroll to position [120, 0]
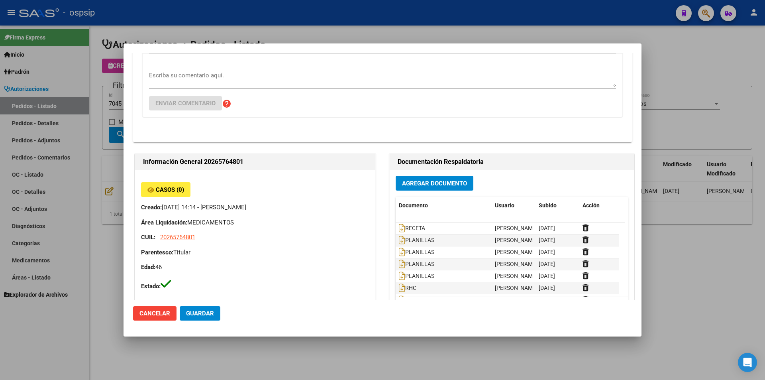
click at [417, 182] on span "Agregar Documento" at bounding box center [434, 183] width 65 height 7
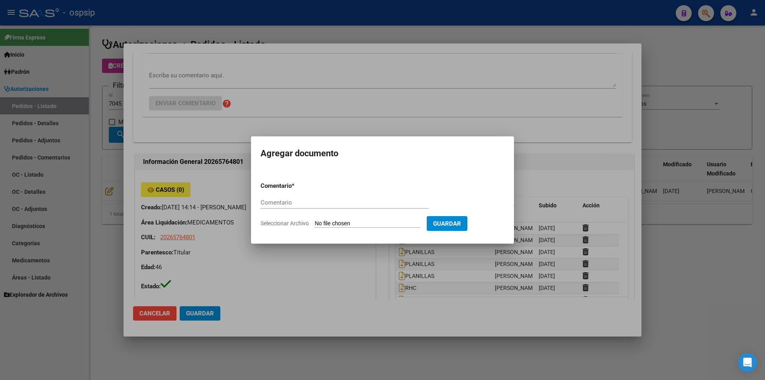
paste input "ORDEN DE COMPRA"
type input "ORDEN DE COMPRA"
click at [345, 220] on input "Seleccionar Archivo" at bounding box center [368, 224] width 106 height 8
type input "C:\fakepath\MASTER FAR OC 7045.pdf"
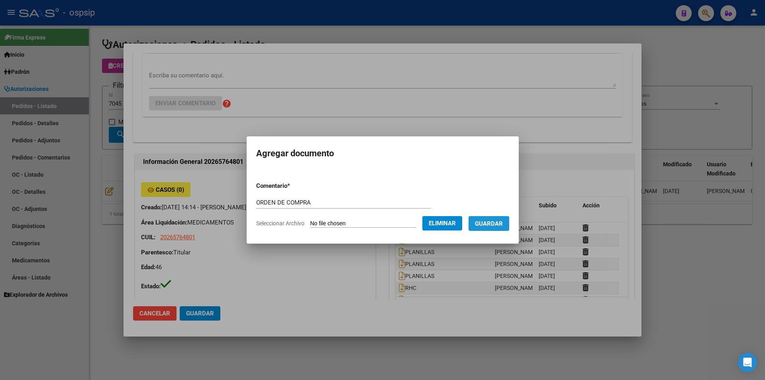
click at [497, 224] on span "Guardar" at bounding box center [489, 223] width 28 height 7
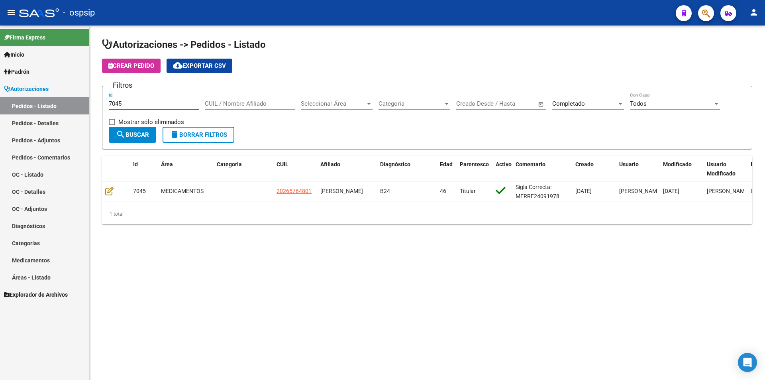
drag, startPoint x: 134, startPoint y: 104, endPoint x: 30, endPoint y: 112, distance: 104.6
click at [30, 112] on mat-sidenav-container "Firma Express Inicio Instructivos Contacto OS Padrón Afiliados Empadronados Mov…" at bounding box center [382, 202] width 765 height 354
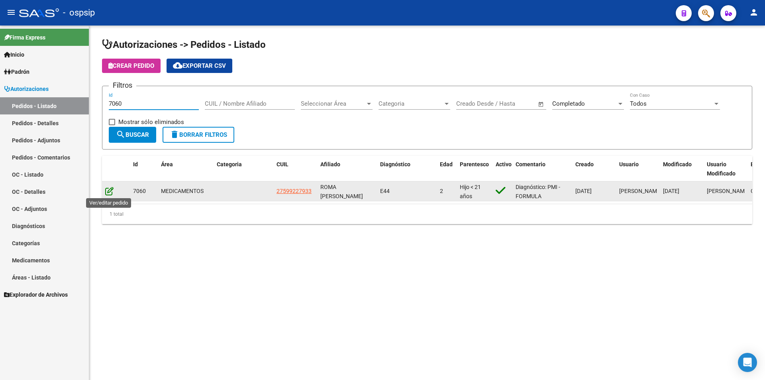
type input "7060"
click at [109, 189] on icon at bounding box center [109, 190] width 8 height 9
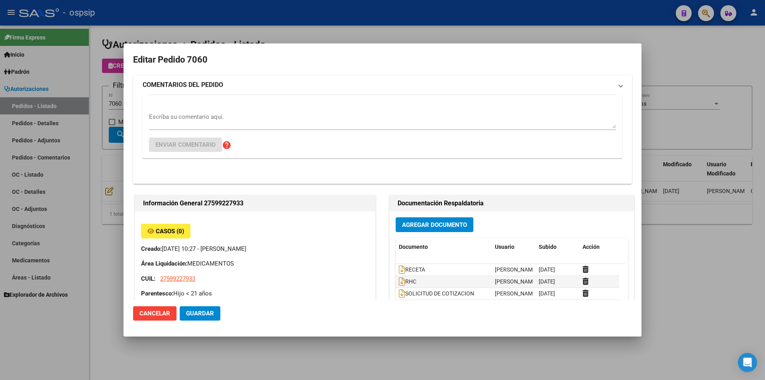
type input "Capital Federal, CABA, BOLIVAR 1234"
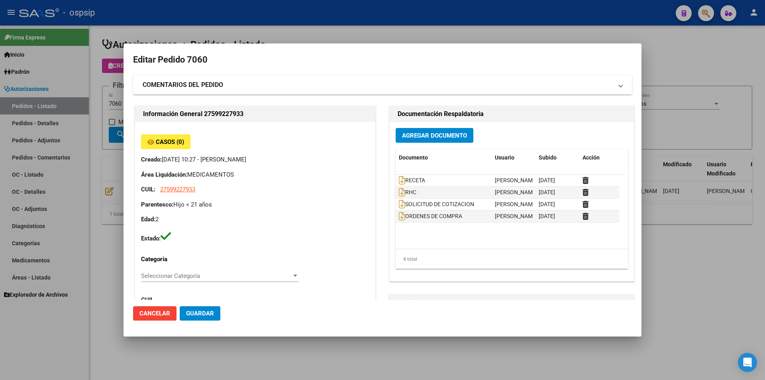
click at [270, 88] on mat-panel-title "COMENTARIOS DEL PEDIDO" at bounding box center [378, 85] width 470 height 10
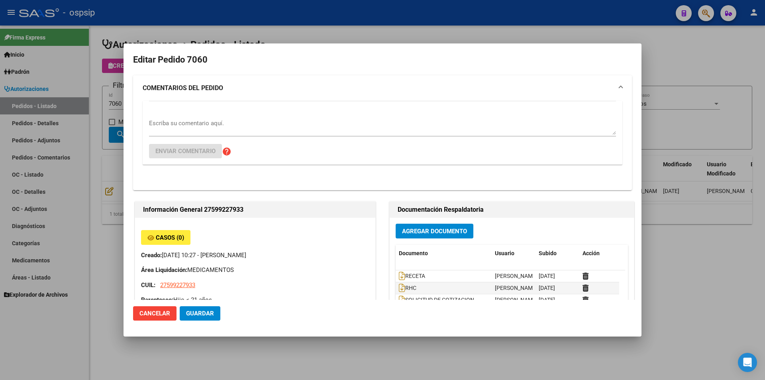
click at [253, 92] on mat-panel-title "COMENTARIOS DEL PEDIDO" at bounding box center [378, 88] width 470 height 10
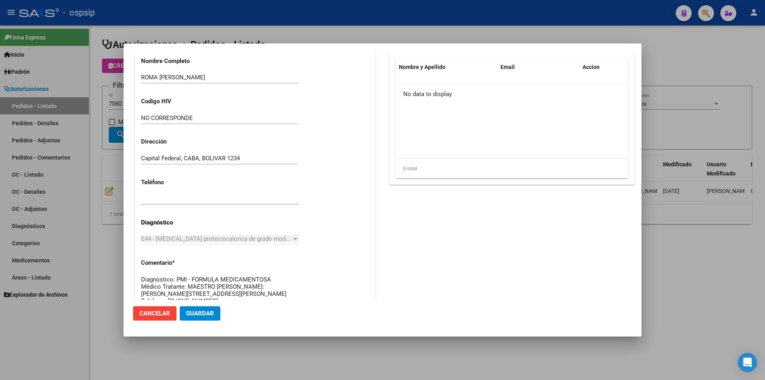
scroll to position [509, 0]
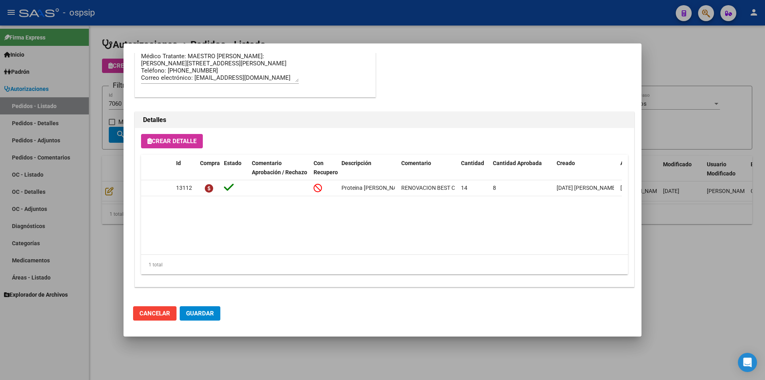
drag, startPoint x: 396, startPoint y: 245, endPoint x: 451, endPoint y: 246, distance: 54.6
click at [451, 246] on datatable-body "13112 Proteina de suero parcial hidrolizado-GOS/FOS NUTRILON CONFORT X 400GRS R…" at bounding box center [381, 217] width 481 height 74
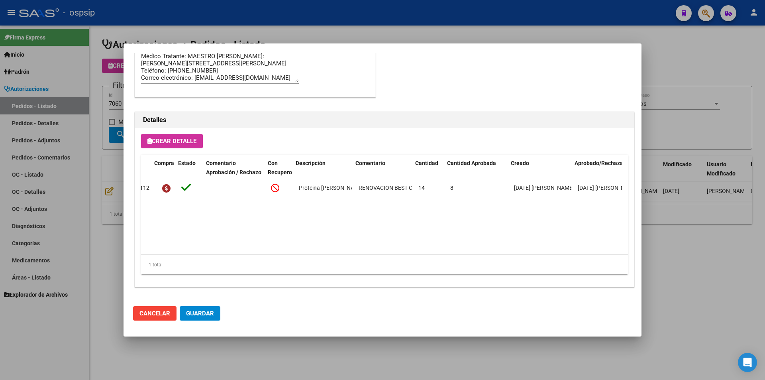
scroll to position [0, 46]
drag, startPoint x: 415, startPoint y: 242, endPoint x: 473, endPoint y: 248, distance: 58.5
click at [473, 248] on datatable-body "13112 Proteina de suero parcial hidrolizado-GOS/FOS NUTRILON CONFORT X 400GRS R…" at bounding box center [381, 217] width 481 height 74
drag, startPoint x: 473, startPoint y: 248, endPoint x: 502, endPoint y: 247, distance: 29.1
click at [502, 247] on datatable-body "13112 Proteina de suero parcial hidrolizado-GOS/FOS NUTRILON CONFORT X 400GRS R…" at bounding box center [381, 217] width 481 height 74
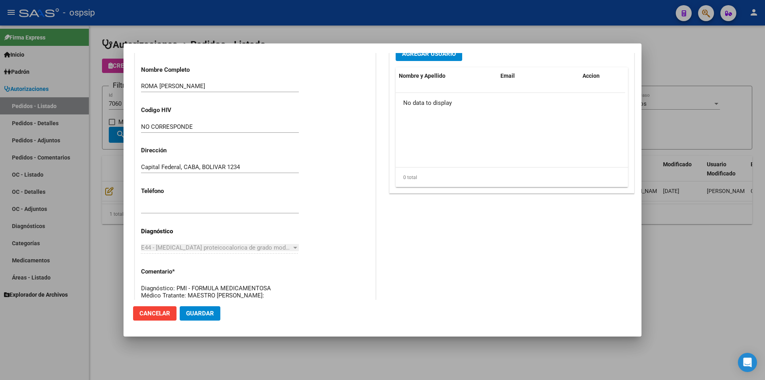
scroll to position [0, 0]
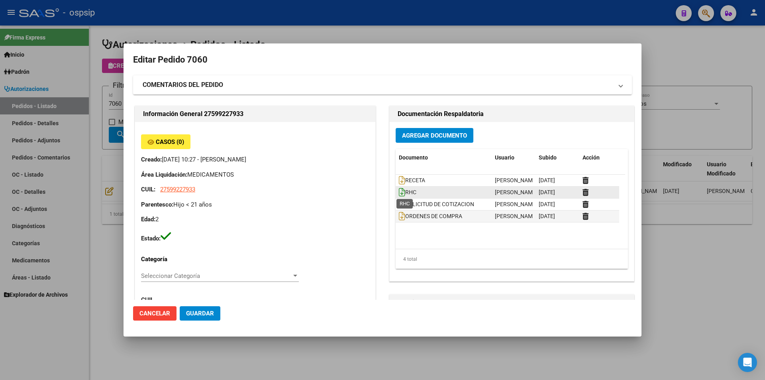
click at [400, 193] on icon at bounding box center [402, 192] width 6 height 9
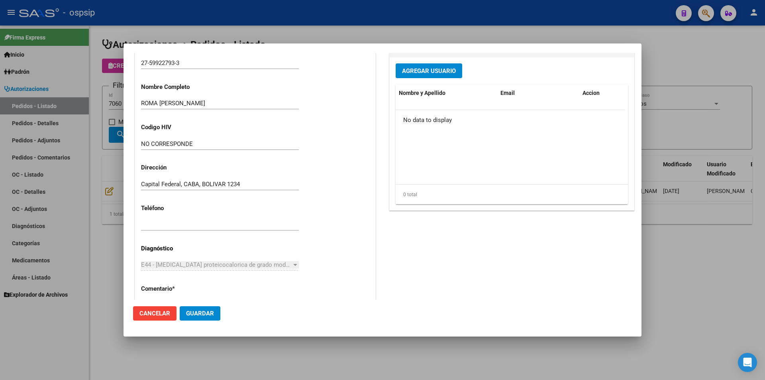
scroll to position [239, 0]
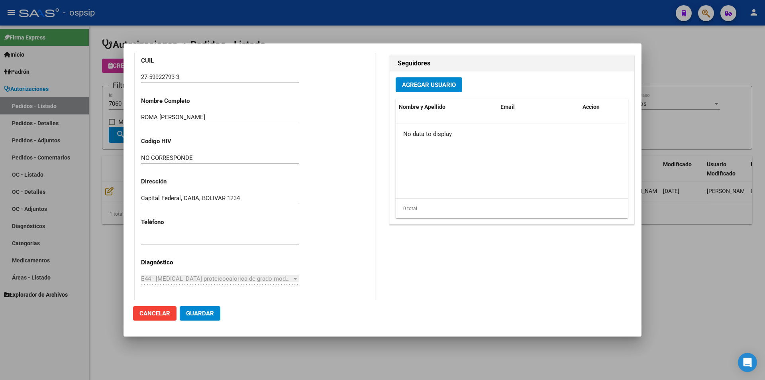
click at [106, 109] on div at bounding box center [382, 190] width 765 height 380
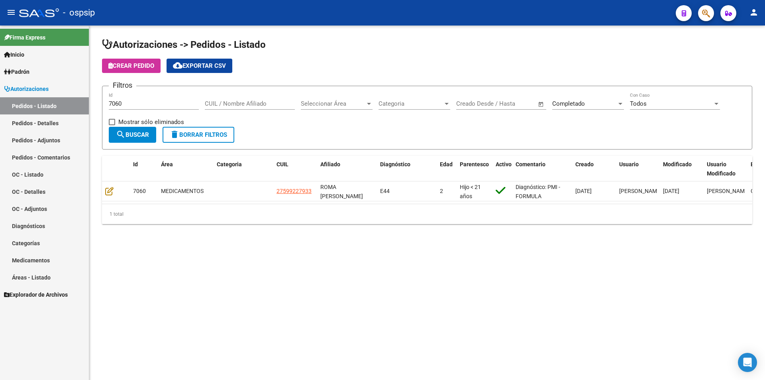
click at [139, 135] on span "search Buscar" at bounding box center [132, 134] width 33 height 7
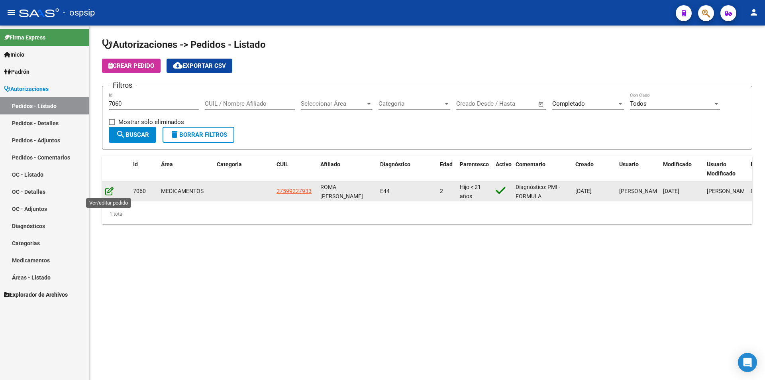
click at [113, 190] on icon at bounding box center [109, 190] width 8 height 9
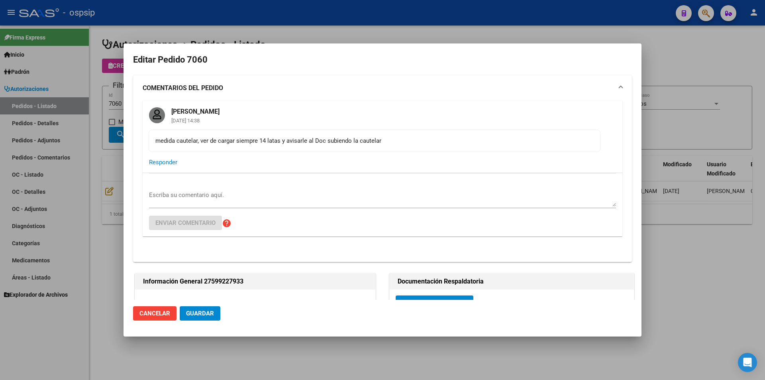
type input "Capital Federal, CABA, BOLIVAR 1234"
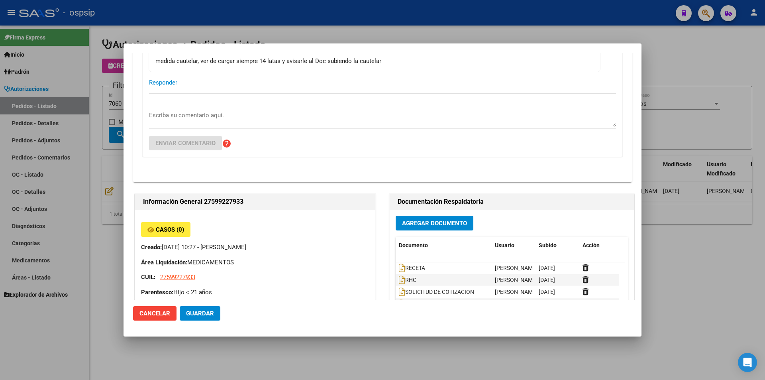
scroll to position [0, 0]
